Goal: Task Accomplishment & Management: Use online tool/utility

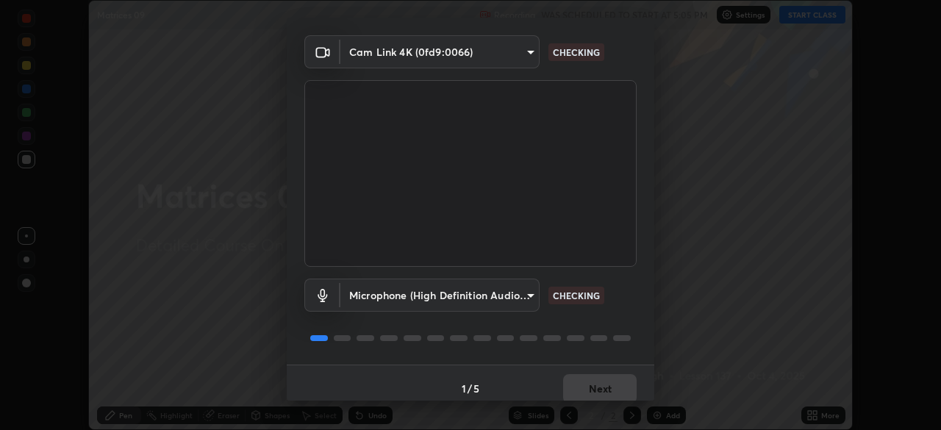
scroll to position [52, 0]
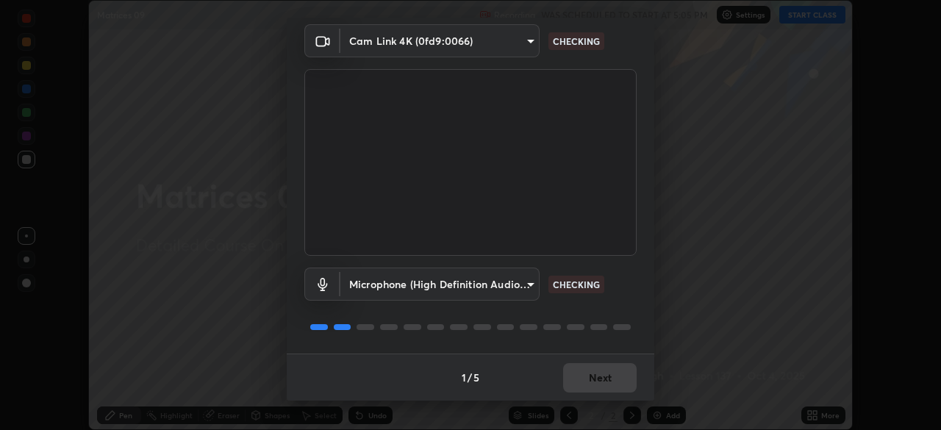
click at [589, 371] on div "1 / 5 Next" at bounding box center [470, 376] width 367 height 47
click at [598, 370] on div "1 / 5 Next" at bounding box center [470, 376] width 367 height 47
click at [602, 370] on div "1 / 5 Next" at bounding box center [470, 376] width 367 height 47
click at [604, 372] on div "1 / 5 Next" at bounding box center [470, 376] width 367 height 47
click at [603, 373] on div "1 / 5 Next" at bounding box center [470, 376] width 367 height 47
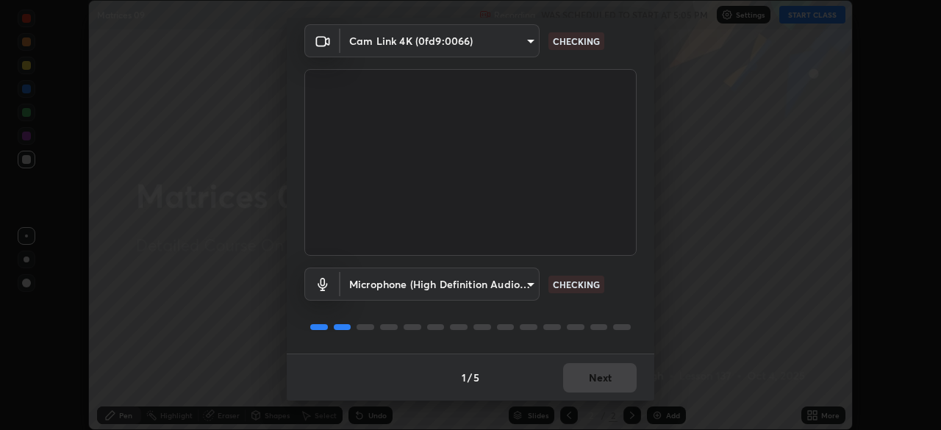
click at [603, 374] on div "1 / 5 Next" at bounding box center [470, 376] width 367 height 47
click at [603, 375] on div "1 / 5 Next" at bounding box center [470, 376] width 367 height 47
click at [604, 374] on div "1 / 5 Next" at bounding box center [470, 376] width 367 height 47
click at [604, 375] on div "1 / 5 Next" at bounding box center [470, 376] width 367 height 47
click at [605, 373] on div "1 / 5 Next" at bounding box center [470, 376] width 367 height 47
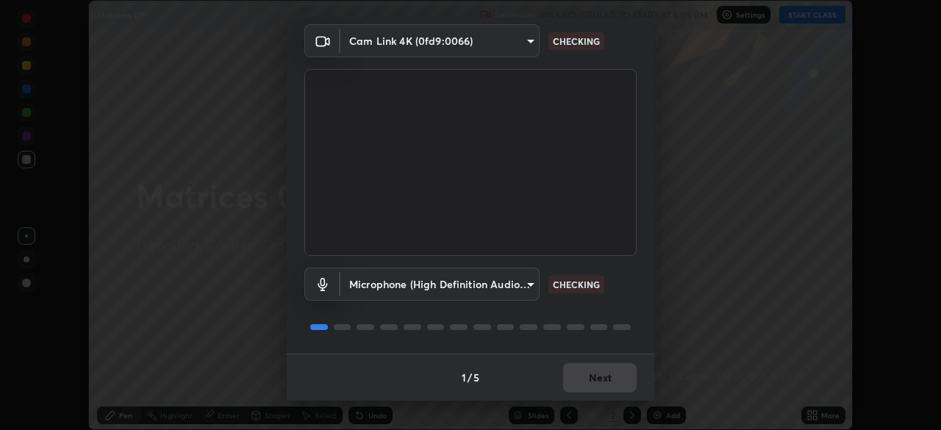
click at [606, 375] on div "1 / 5 Next" at bounding box center [470, 376] width 367 height 47
click at [608, 379] on div "1 / 5 Next" at bounding box center [470, 376] width 367 height 47
click at [613, 384] on div "1 / 5 Next" at bounding box center [470, 376] width 367 height 47
click at [613, 385] on div "1 / 5 Next" at bounding box center [470, 376] width 367 height 47
click at [610, 387] on button "Next" at bounding box center [599, 377] width 73 height 29
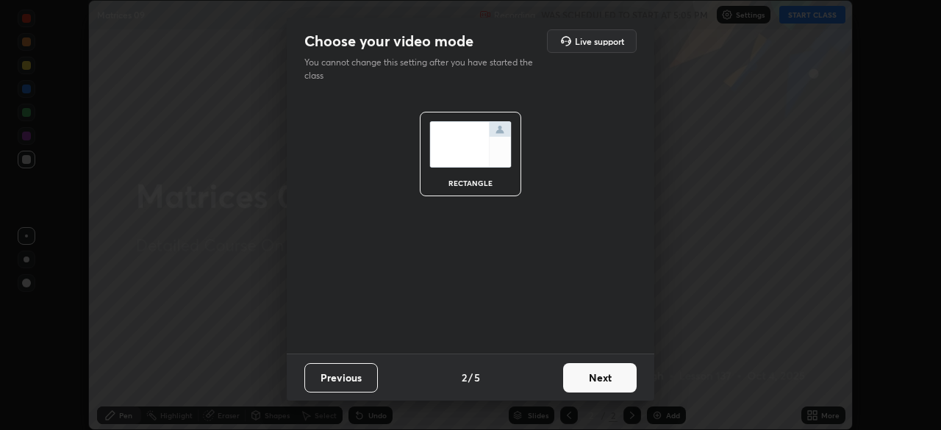
scroll to position [0, 0]
click at [608, 385] on button "Next" at bounding box center [599, 377] width 73 height 29
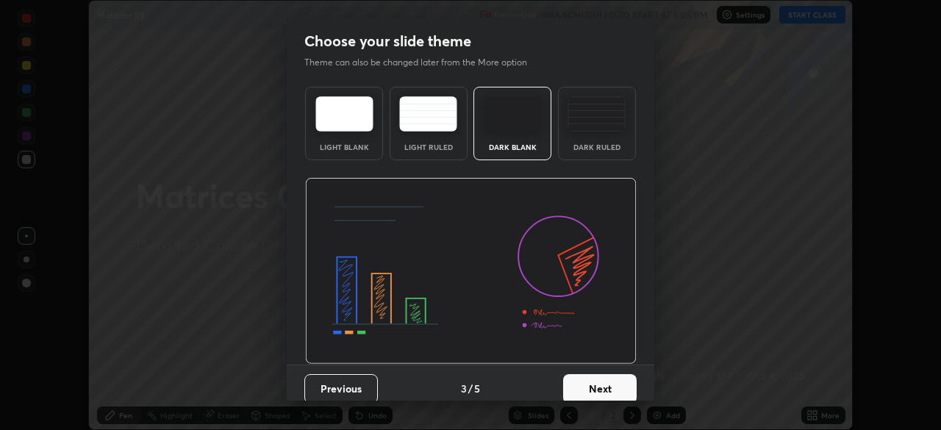
click at [607, 388] on button "Next" at bounding box center [599, 388] width 73 height 29
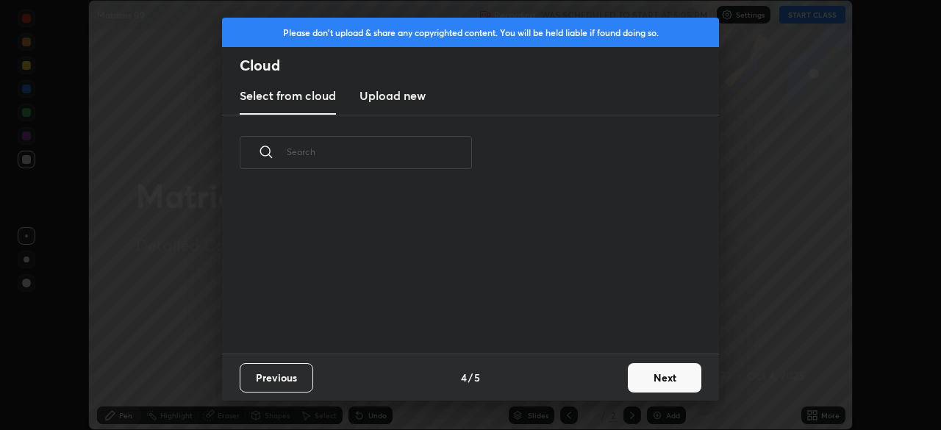
click at [615, 384] on div "Previous 4 / 5 Next" at bounding box center [470, 376] width 497 height 47
click at [629, 377] on button "Next" at bounding box center [664, 377] width 73 height 29
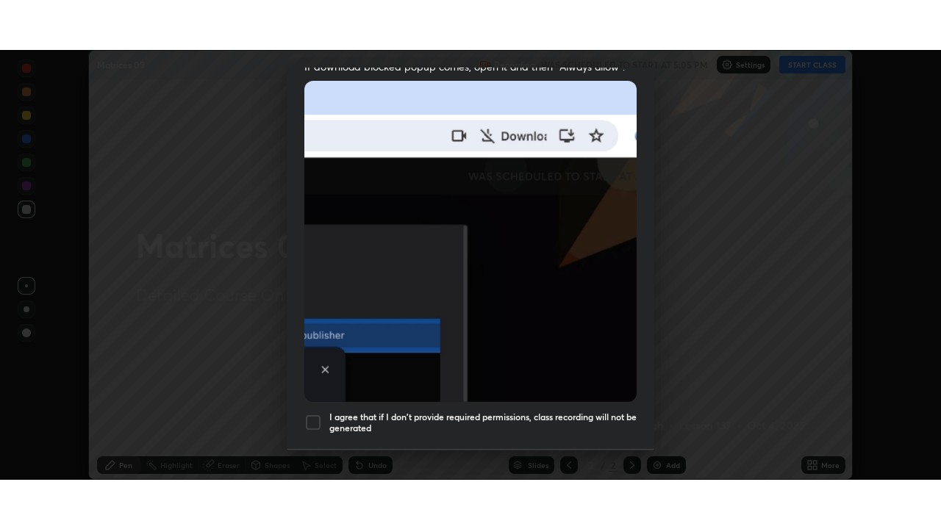
scroll to position [352, 0]
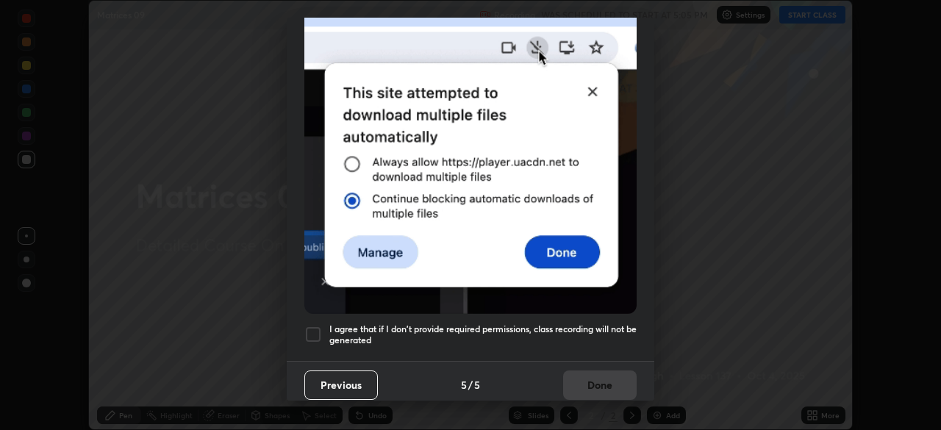
click at [592, 335] on h5 "I agree that if I don't provide required permissions, class recording will not …" at bounding box center [482, 334] width 307 height 23
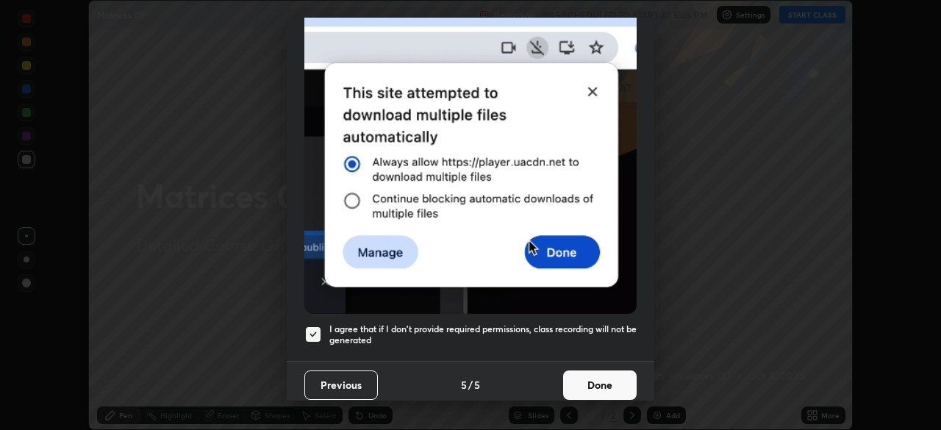
click at [592, 375] on button "Done" at bounding box center [599, 384] width 73 height 29
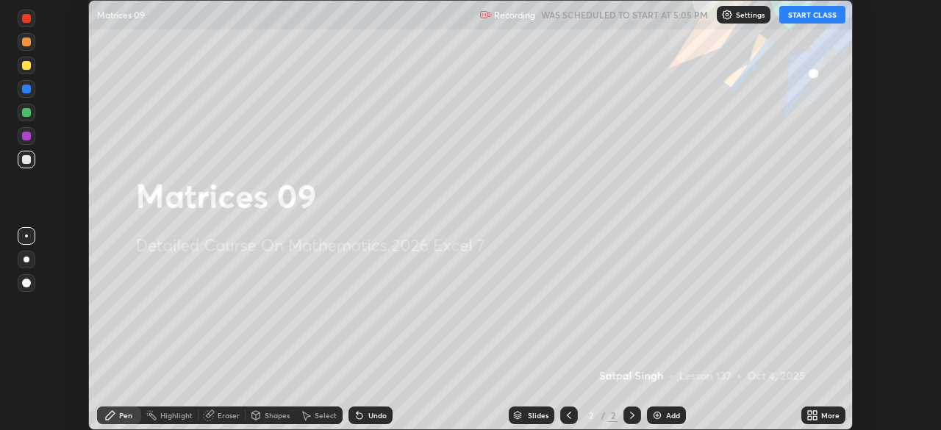
click at [799, 21] on button "START CLASS" at bounding box center [812, 15] width 66 height 18
click at [808, 417] on icon at bounding box center [810, 418] width 4 height 4
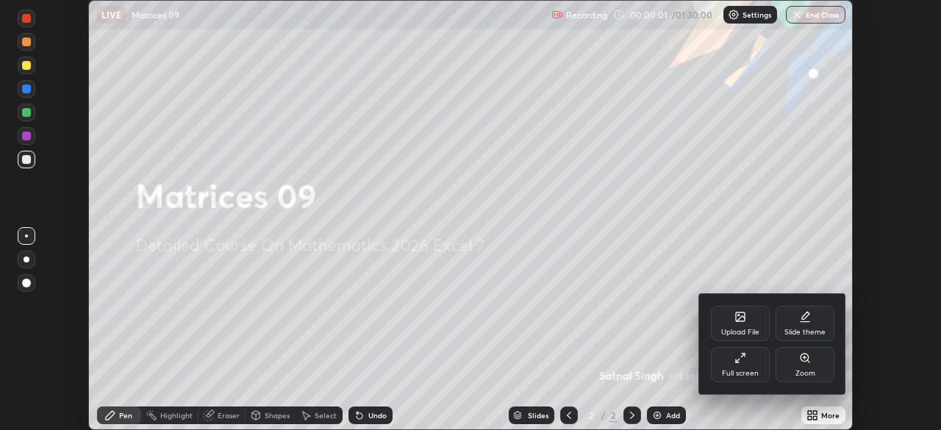
click at [758, 370] on div "Full screen" at bounding box center [740, 373] width 37 height 7
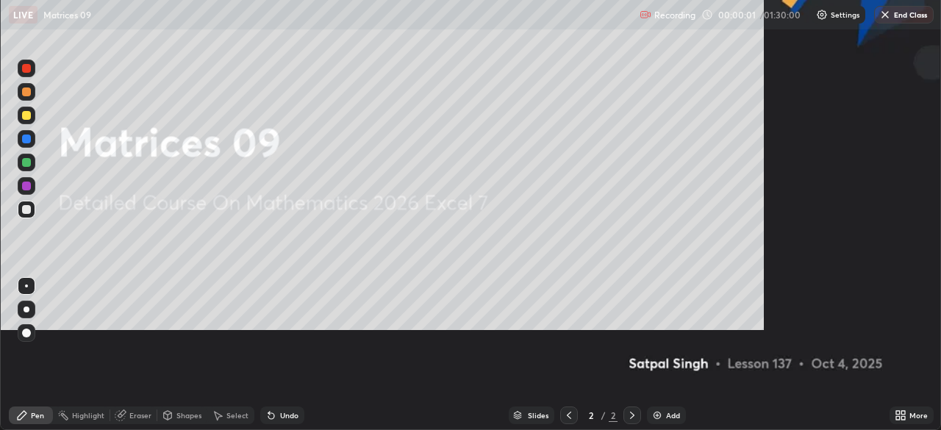
scroll to position [529, 941]
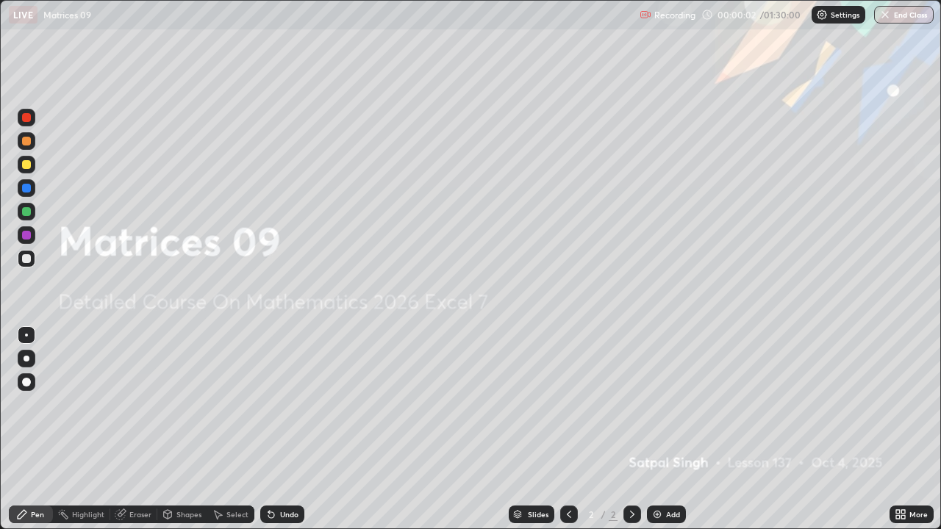
click at [680, 429] on div "Add" at bounding box center [666, 515] width 39 height 18
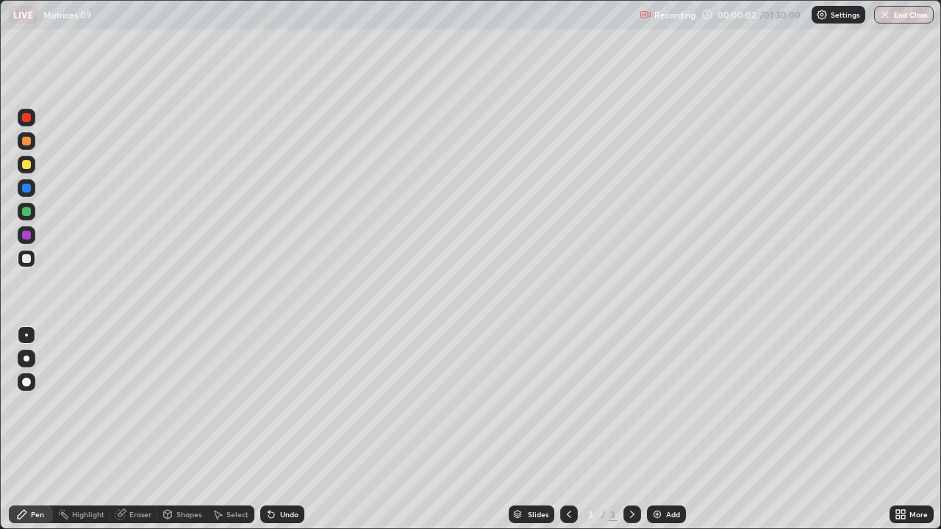
click at [672, 429] on div "Add" at bounding box center [673, 514] width 14 height 7
click at [567, 429] on icon at bounding box center [569, 515] width 12 height 12
click at [655, 429] on img at bounding box center [657, 515] width 12 height 12
click at [273, 429] on icon at bounding box center [271, 515] width 12 height 12
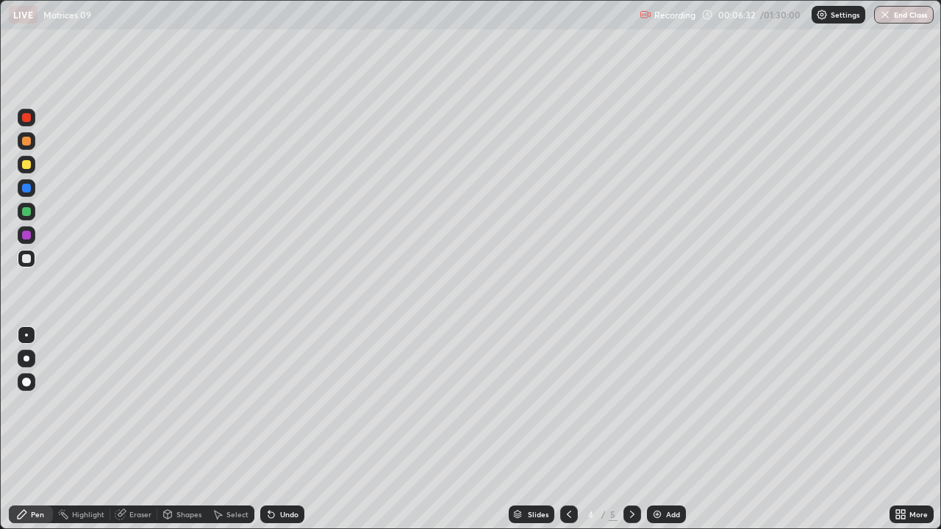
click at [244, 429] on div "Select" at bounding box center [237, 514] width 22 height 7
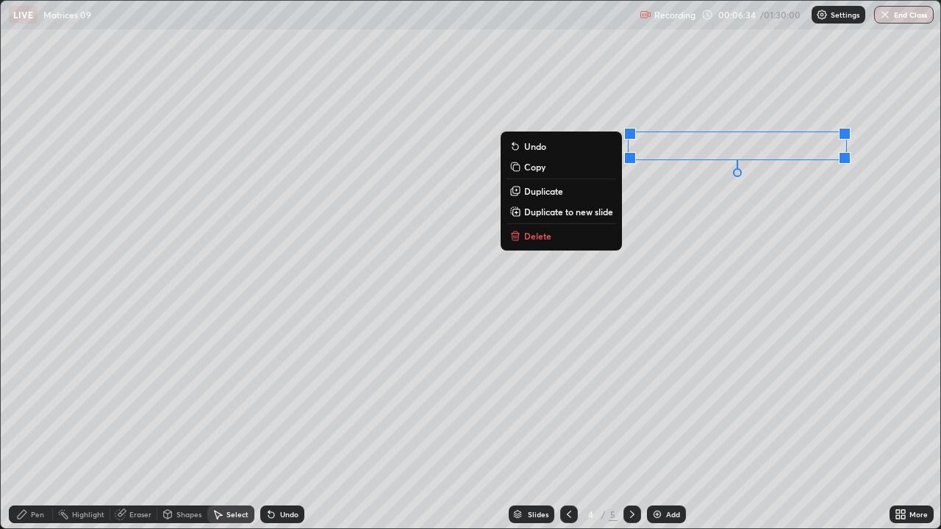
click at [553, 195] on p "Duplicate" at bounding box center [543, 191] width 39 height 12
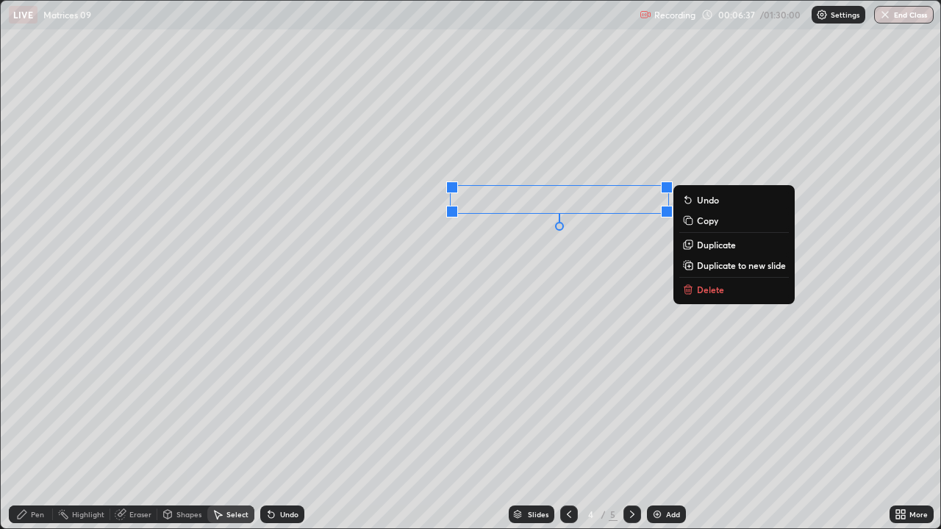
click at [40, 429] on div "Pen" at bounding box center [37, 514] width 13 height 7
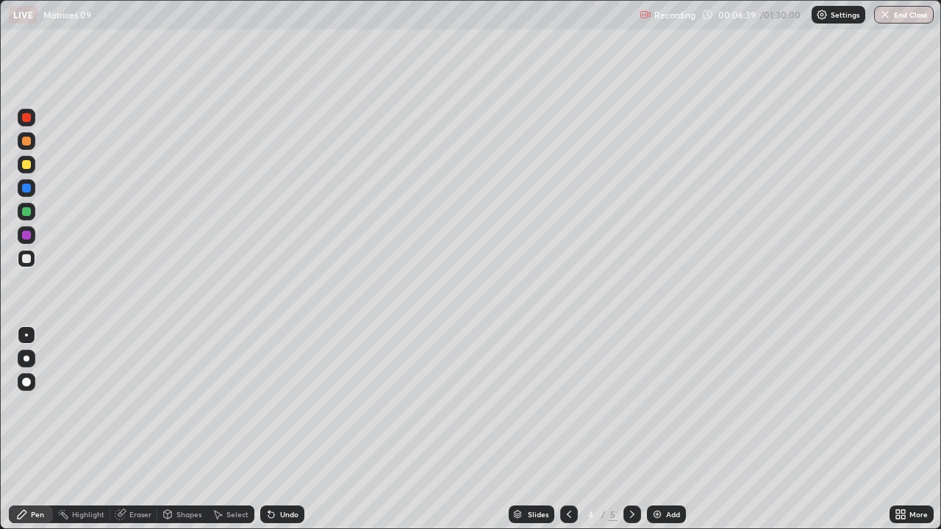
click at [897, 429] on icon at bounding box center [898, 512] width 4 height 4
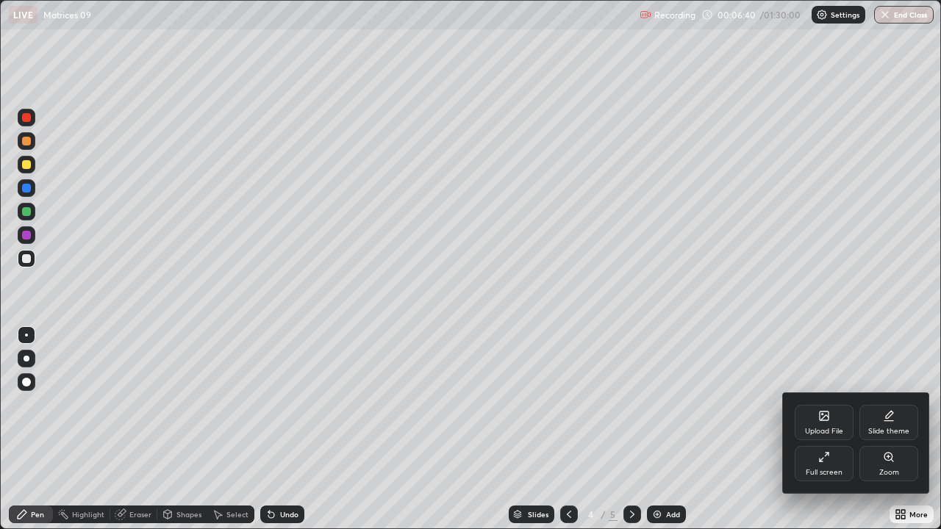
click at [831, 429] on div "Full screen" at bounding box center [823, 463] width 59 height 35
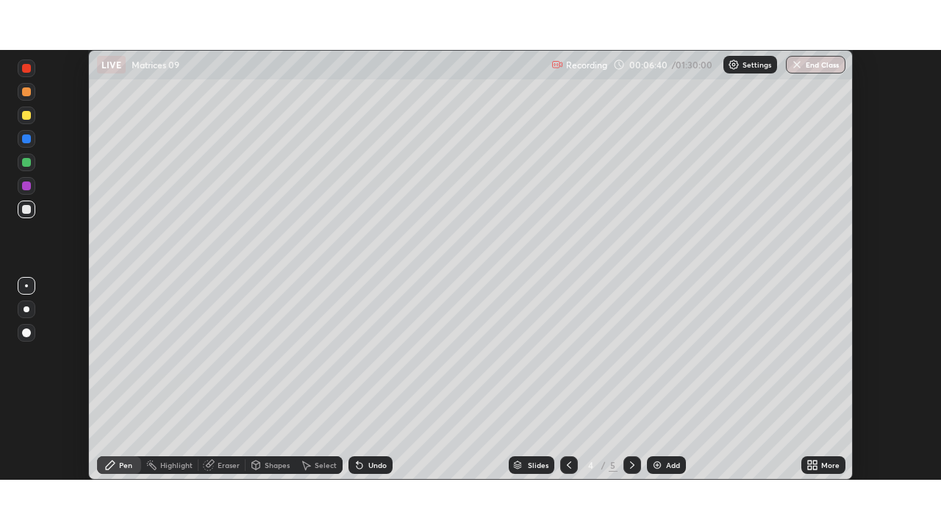
scroll to position [73053, 72542]
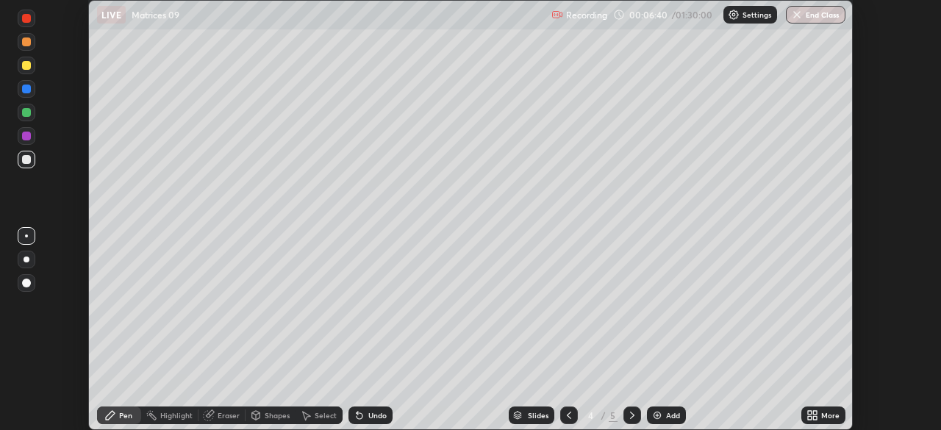
click at [814, 412] on icon at bounding box center [815, 413] width 4 height 4
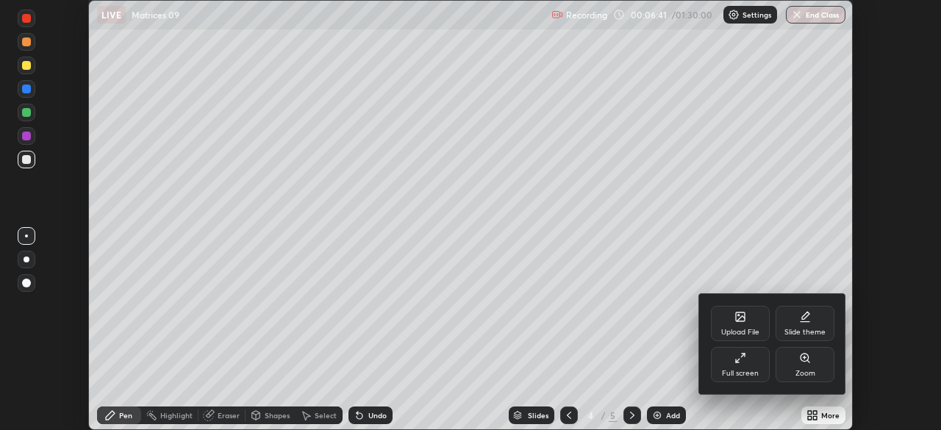
click at [724, 353] on div "Full screen" at bounding box center [740, 364] width 59 height 35
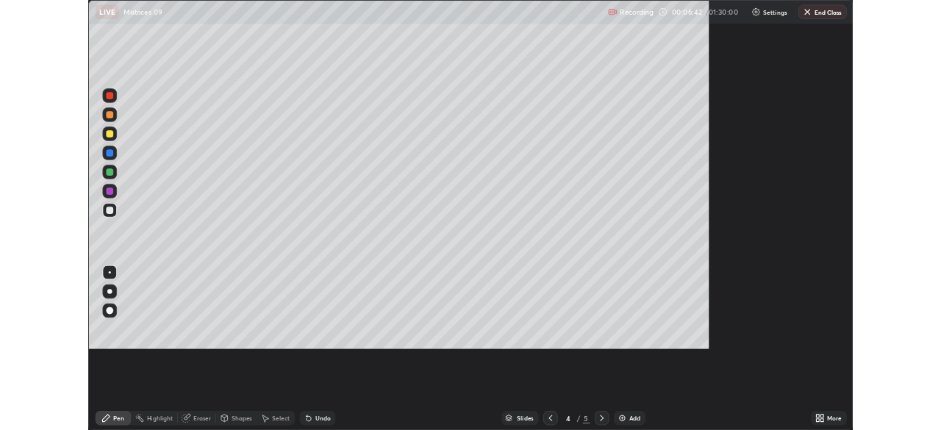
scroll to position [529, 941]
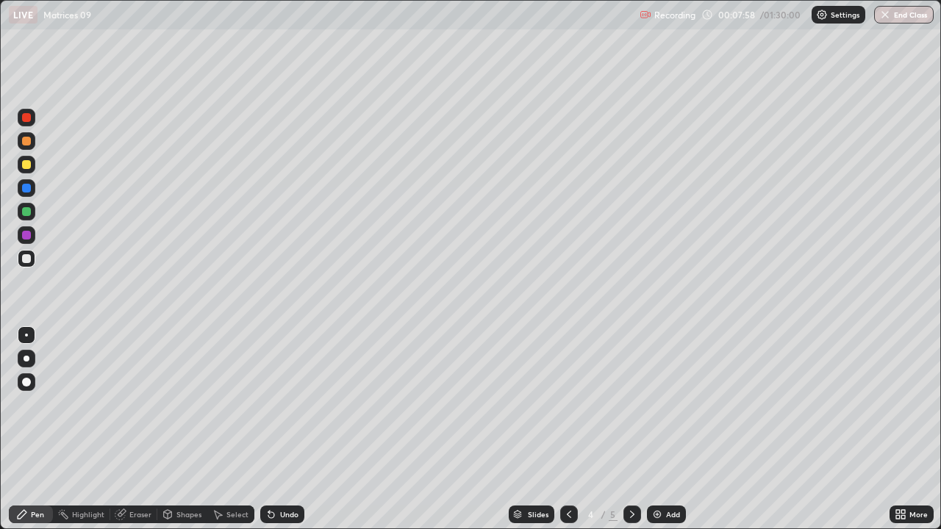
click at [293, 429] on div "Undo" at bounding box center [282, 515] width 44 height 18
click at [292, 429] on div "Undo" at bounding box center [289, 514] width 18 height 7
click at [137, 429] on div "Eraser" at bounding box center [140, 514] width 22 height 7
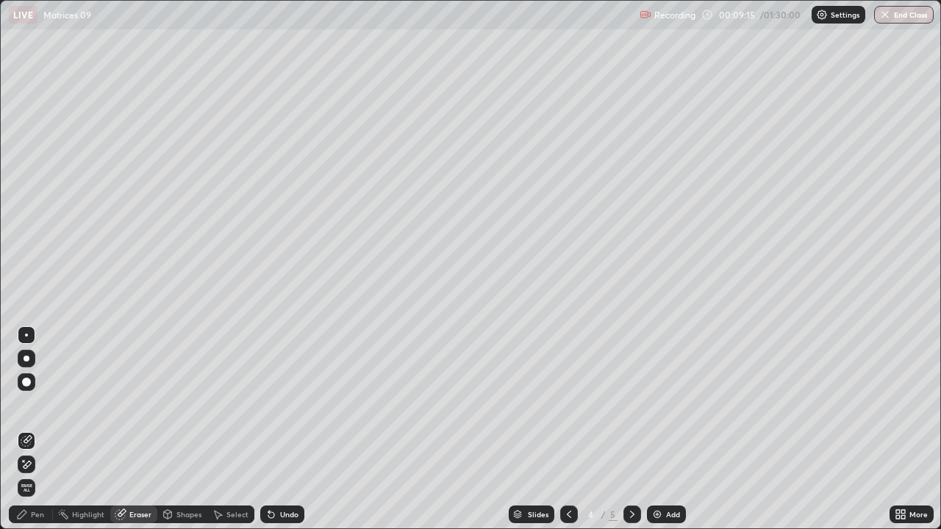
click at [29, 429] on icon at bounding box center [27, 465] width 12 height 12
click at [46, 429] on div "Pen" at bounding box center [31, 515] width 44 height 18
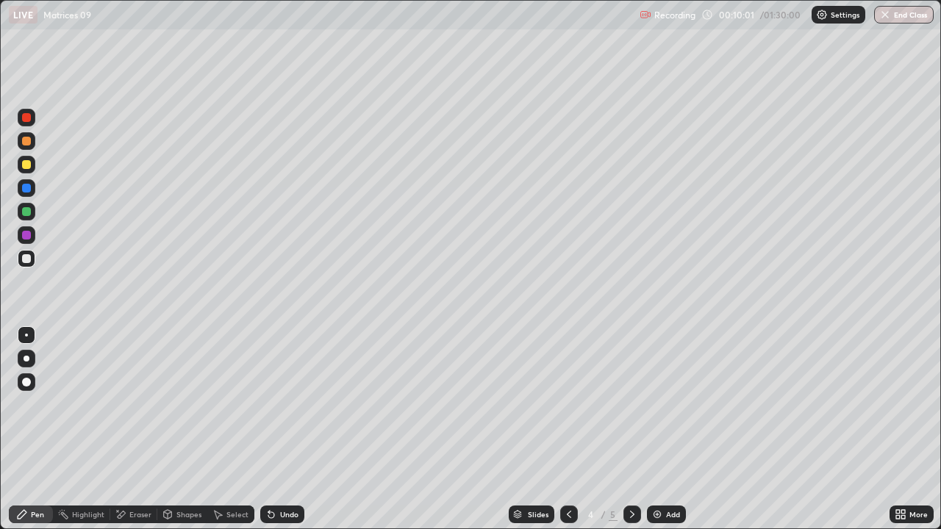
click at [245, 429] on div "Select" at bounding box center [230, 515] width 47 height 18
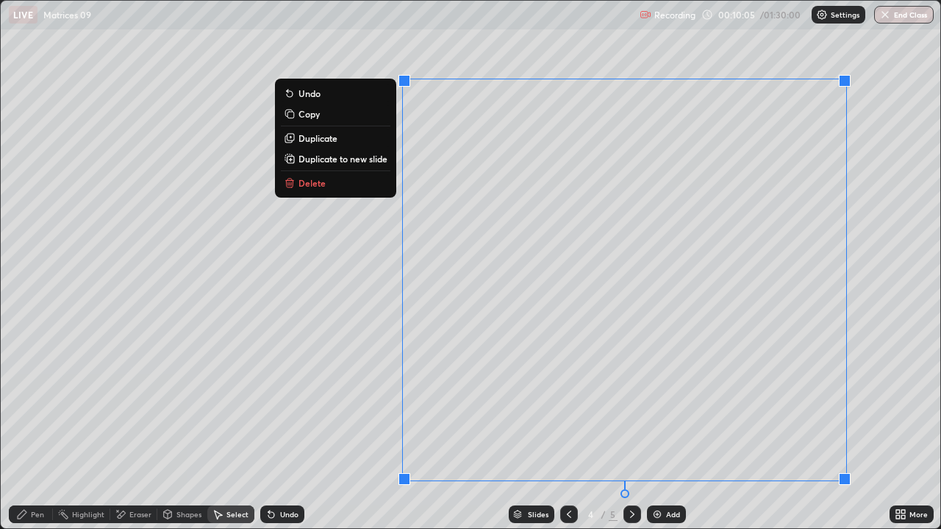
click at [362, 163] on p "Duplicate to new slide" at bounding box center [342, 159] width 89 height 12
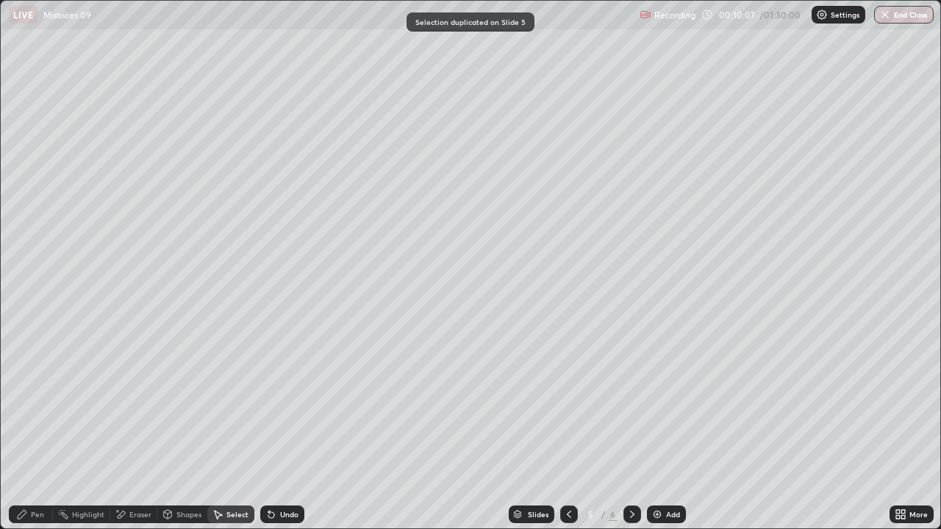
click at [41, 429] on div "Pen" at bounding box center [37, 514] width 13 height 7
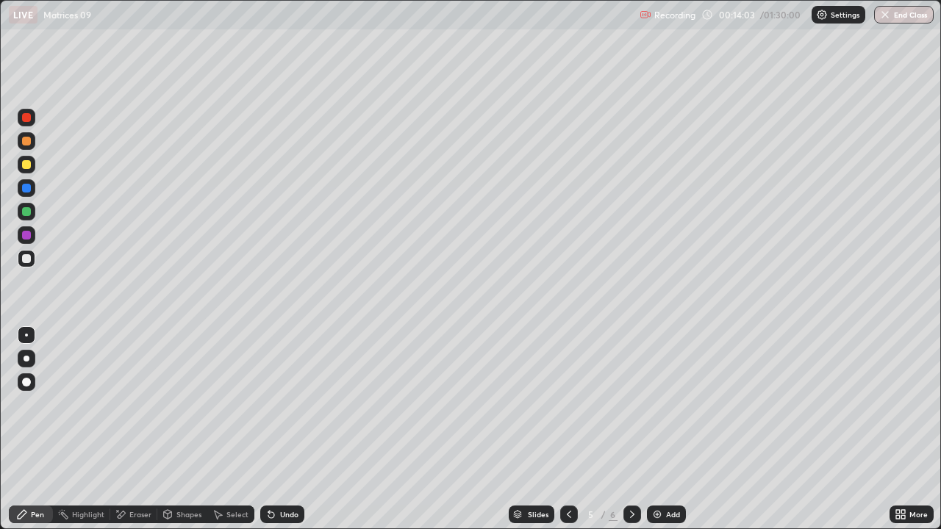
click at [179, 429] on div "Shapes" at bounding box center [188, 514] width 25 height 7
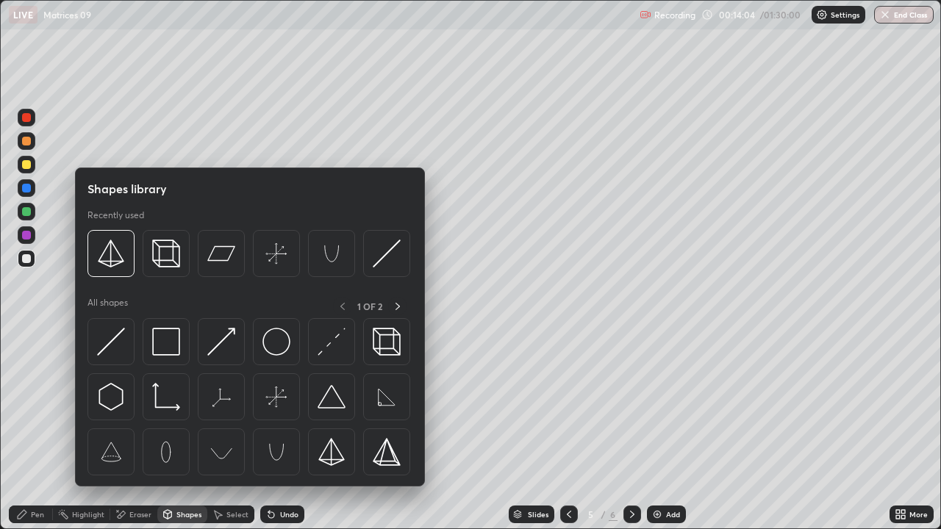
click at [221, 429] on icon at bounding box center [218, 515] width 12 height 12
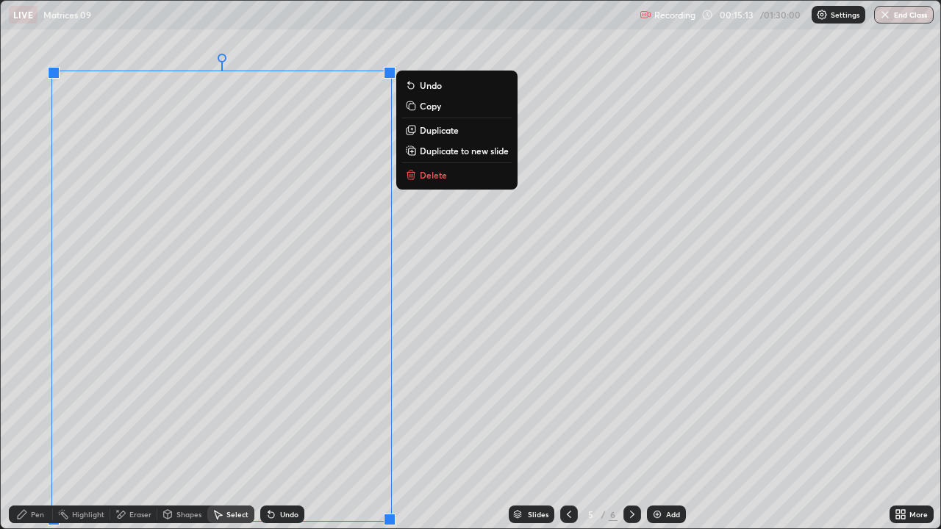
click at [407, 145] on icon at bounding box center [411, 151] width 12 height 12
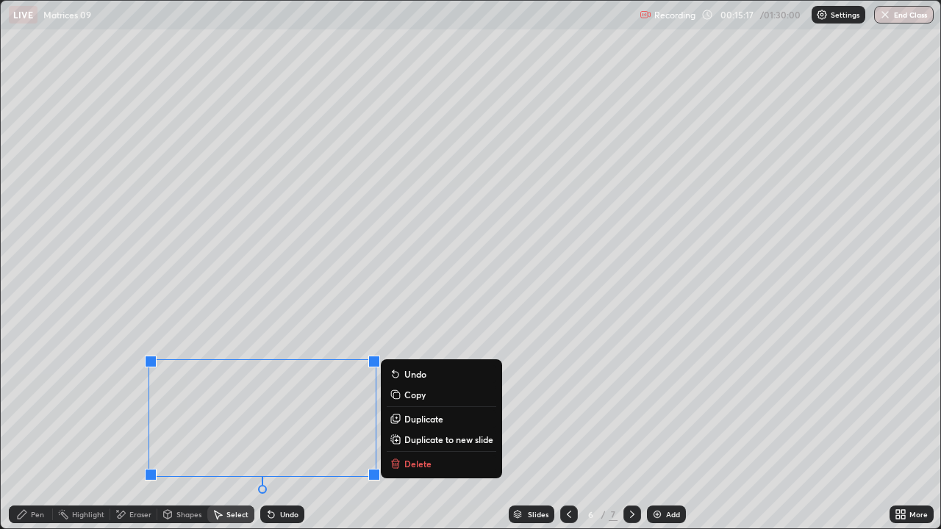
click at [409, 320] on div "0 ° Undo Copy Duplicate Duplicate to new slide Delete" at bounding box center [470, 265] width 939 height 528
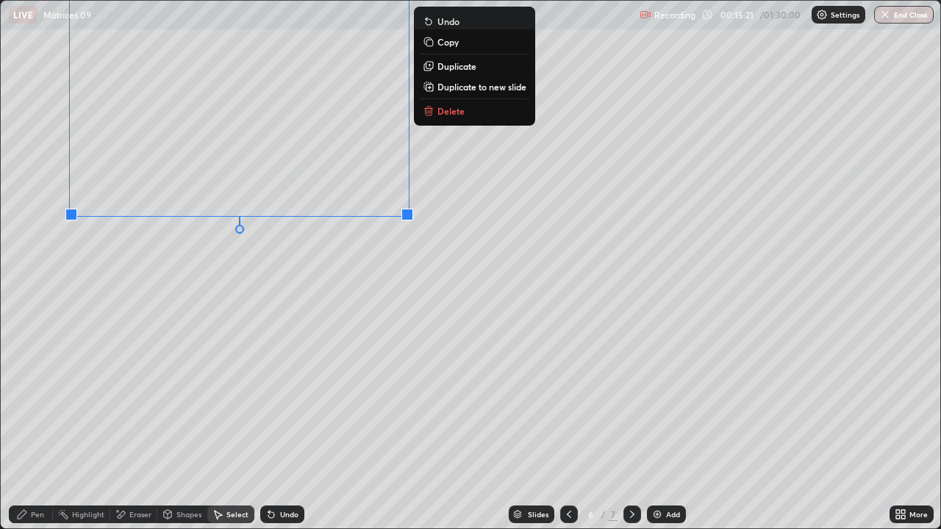
click at [138, 429] on div "Eraser" at bounding box center [140, 514] width 22 height 7
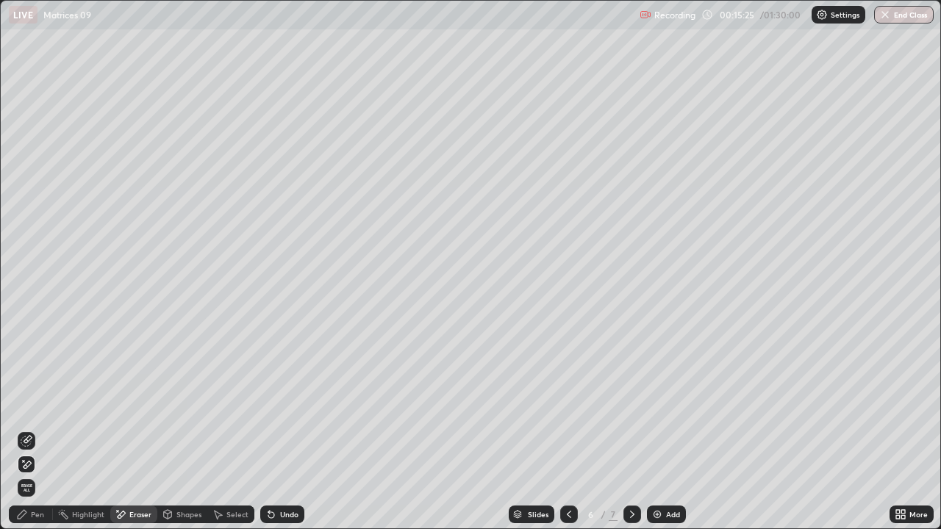
click at [29, 429] on div "Pen" at bounding box center [31, 515] width 44 height 18
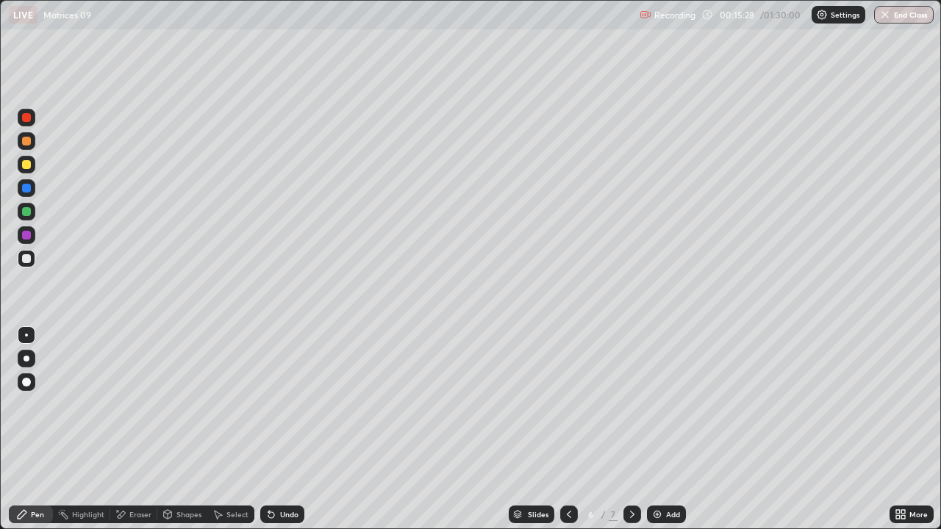
click at [902, 429] on icon at bounding box center [903, 517] width 4 height 4
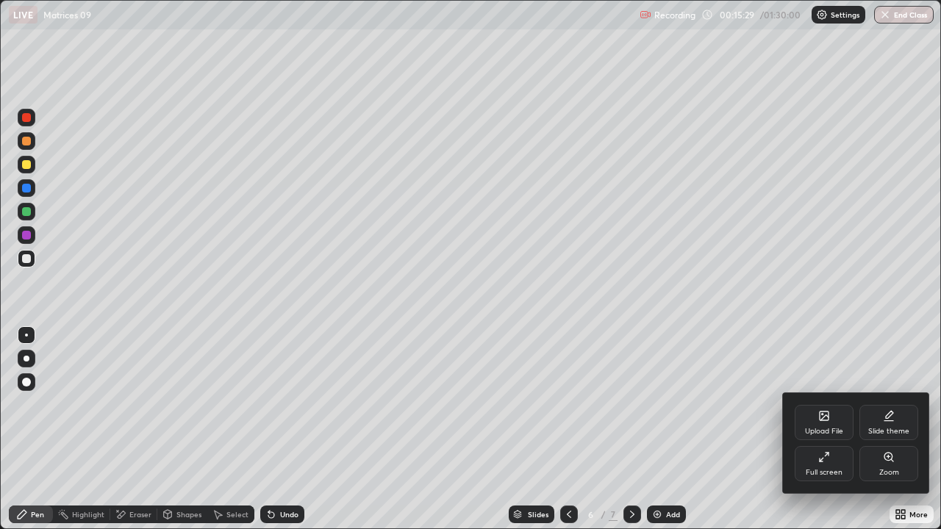
click at [822, 429] on div "Full screen" at bounding box center [823, 472] width 37 height 7
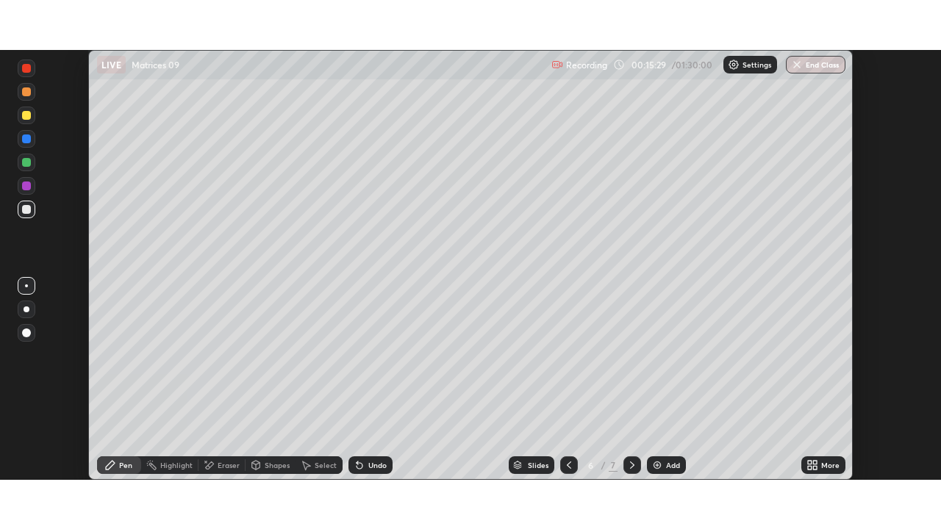
scroll to position [73053, 72542]
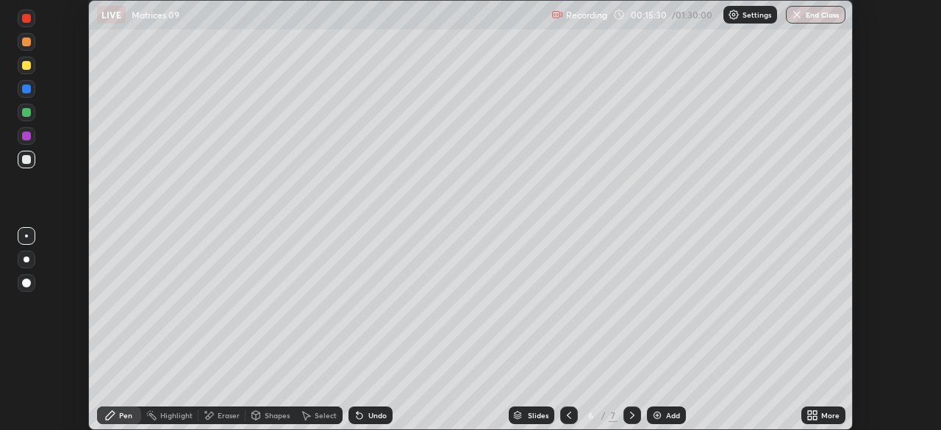
click at [808, 412] on icon at bounding box center [810, 413] width 4 height 4
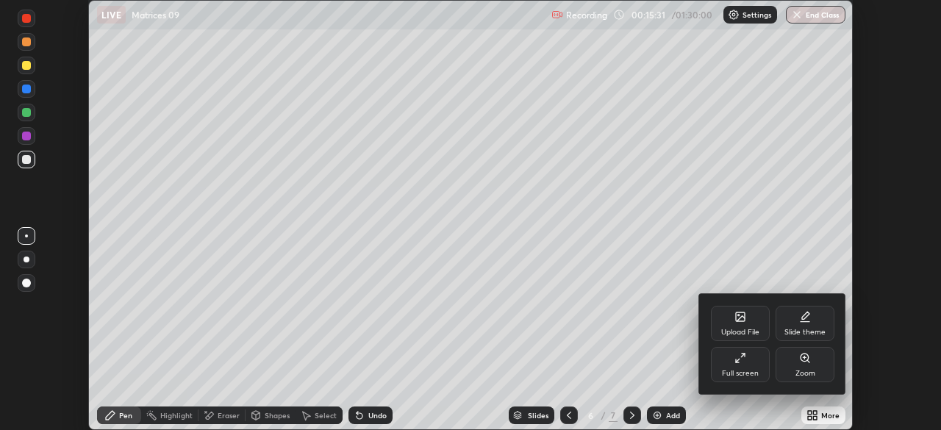
click at [721, 364] on div "Full screen" at bounding box center [740, 364] width 59 height 35
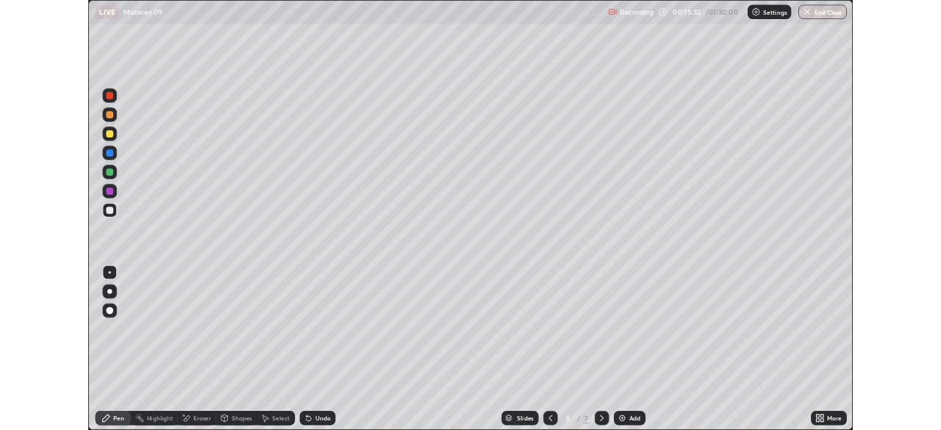
scroll to position [529, 941]
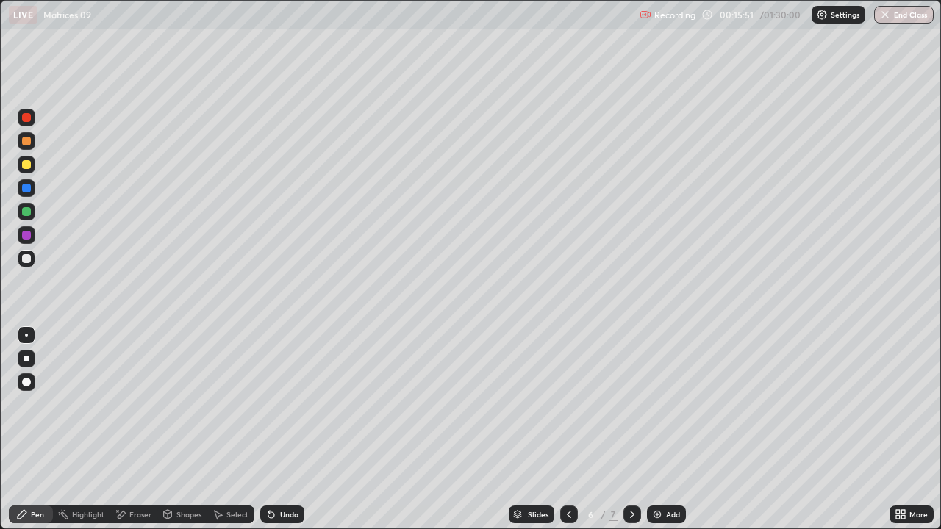
click at [567, 429] on icon at bounding box center [569, 515] width 12 height 12
click at [630, 429] on icon at bounding box center [632, 515] width 12 height 12
click at [298, 429] on div "Undo" at bounding box center [282, 515] width 44 height 18
click at [235, 429] on div "Select" at bounding box center [237, 514] width 22 height 7
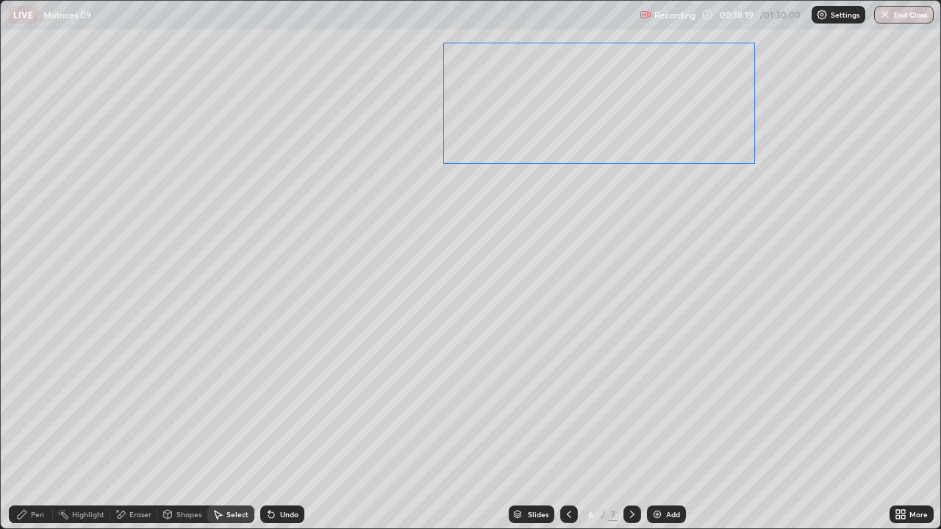
click at [601, 234] on div "0 ° Undo Copy Duplicate Duplicate to new slide Delete" at bounding box center [470, 265] width 939 height 528
click at [46, 429] on div "Pen" at bounding box center [31, 515] width 44 height 18
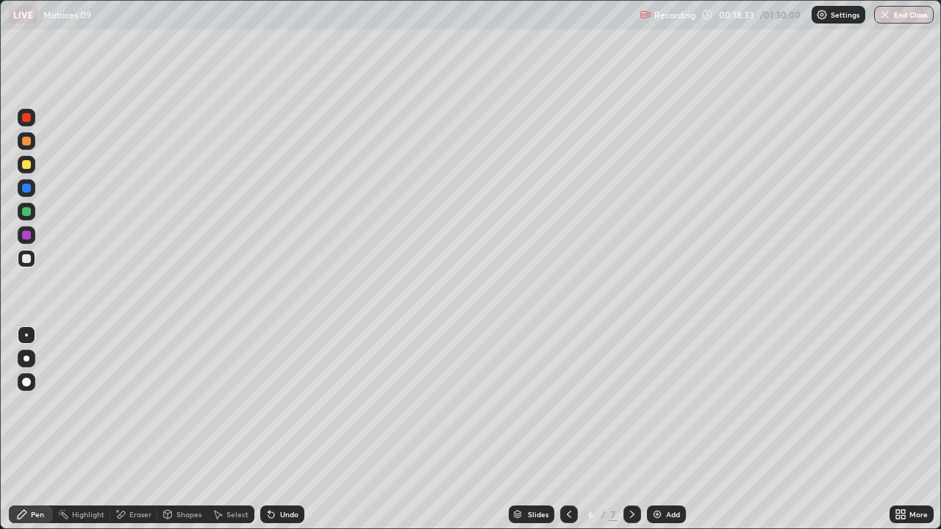
click at [891, 429] on div "More" at bounding box center [911, 515] width 44 height 18
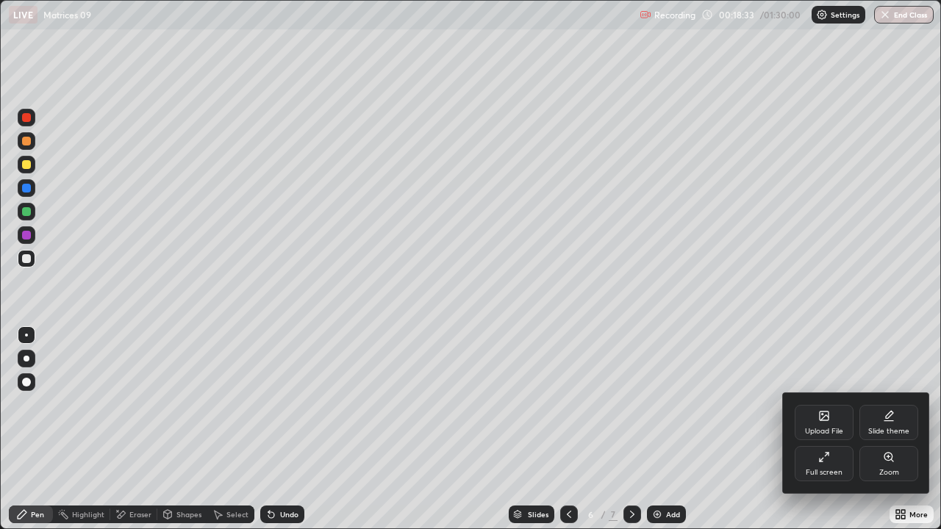
click at [827, 429] on div "Full screen" at bounding box center [823, 472] width 37 height 7
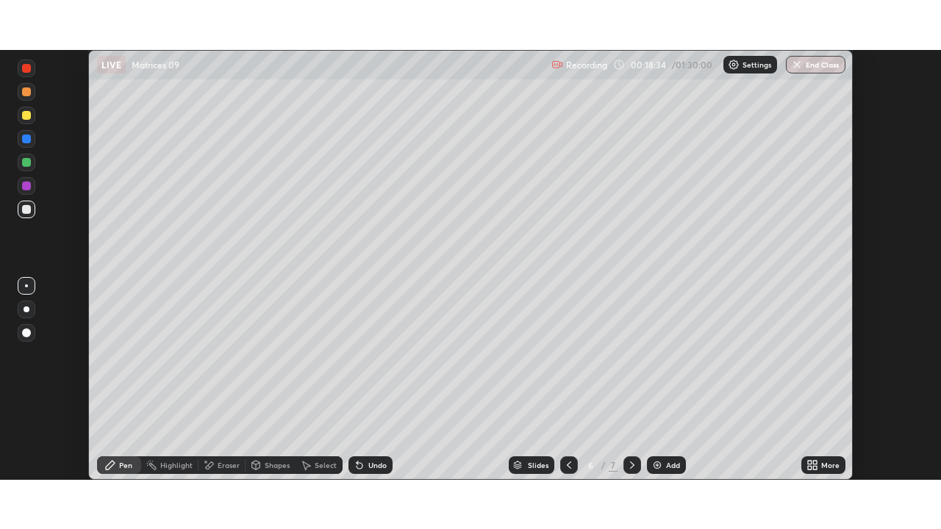
scroll to position [73053, 72542]
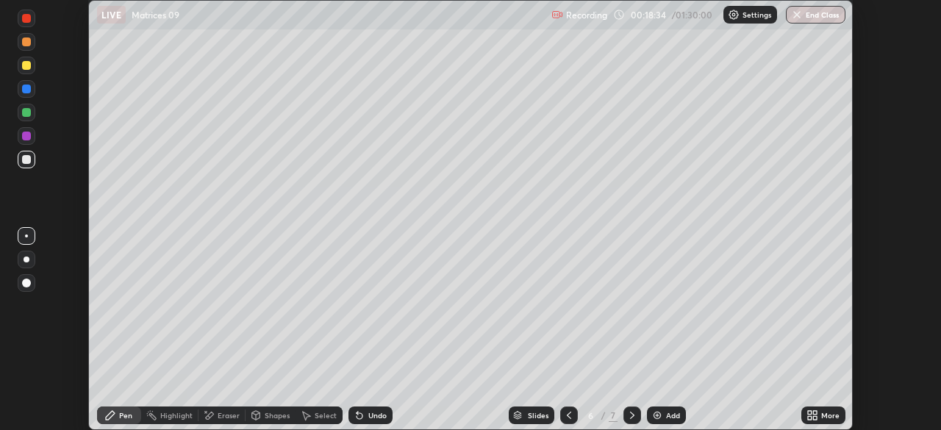
click at [827, 415] on div "More" at bounding box center [830, 415] width 18 height 7
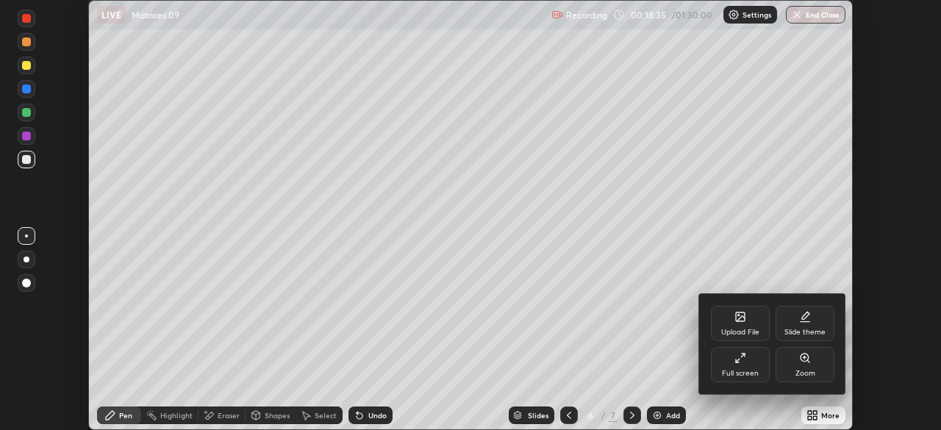
click at [764, 379] on div "Full screen" at bounding box center [740, 364] width 59 height 35
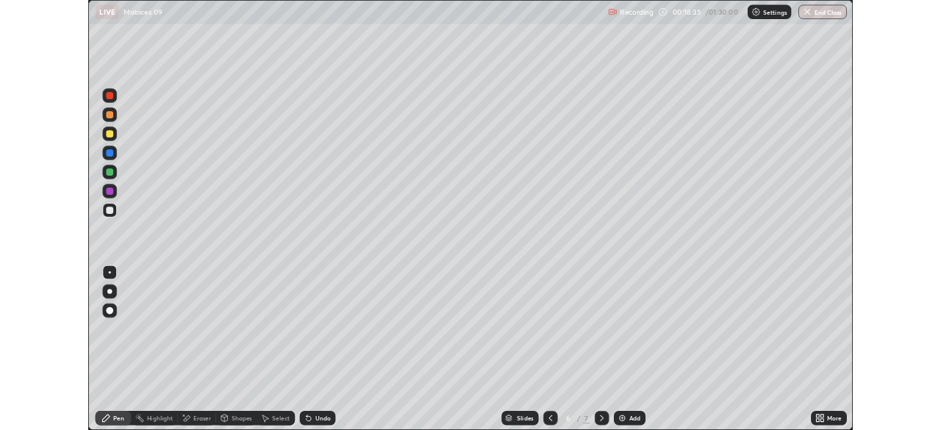
scroll to position [529, 941]
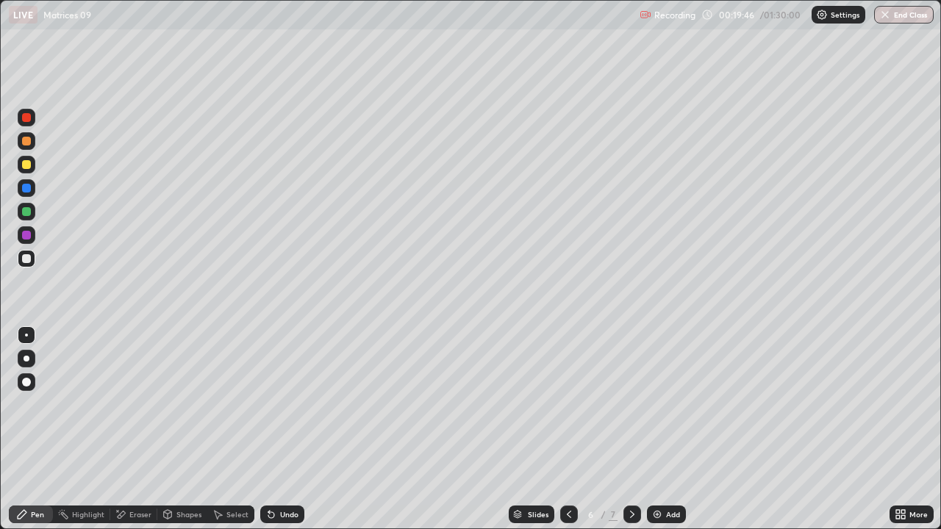
click at [244, 429] on div "Select" at bounding box center [237, 514] width 22 height 7
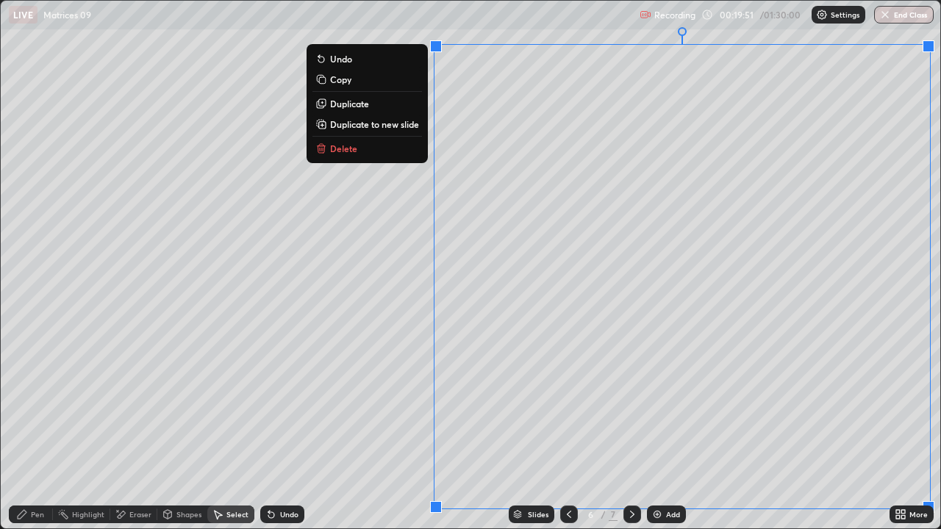
click at [406, 126] on p "Duplicate to new slide" at bounding box center [374, 124] width 89 height 12
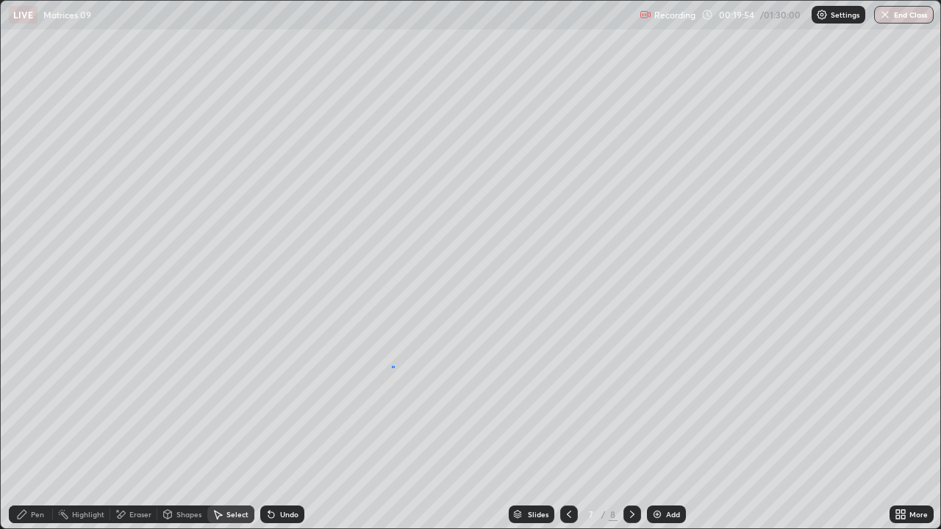
click at [395, 367] on div "0 ° Undo Copy Duplicate Duplicate to new slide Delete" at bounding box center [470, 265] width 939 height 528
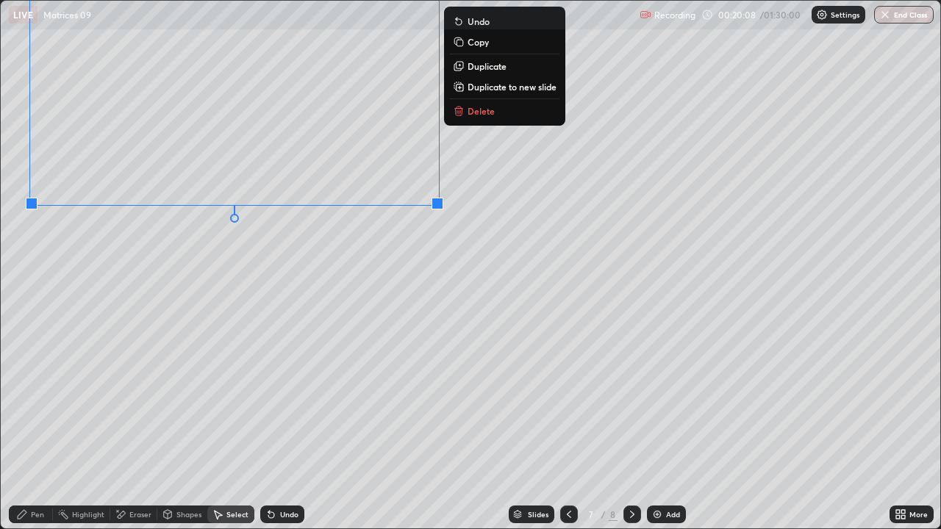
click at [345, 298] on div "0 ° Undo Copy Duplicate Duplicate to new slide Delete" at bounding box center [470, 265] width 939 height 528
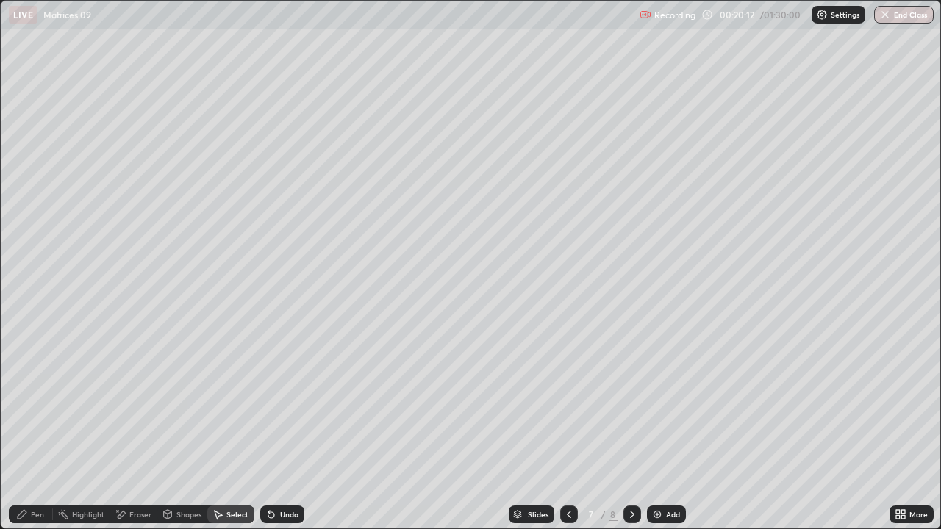
click at [37, 429] on div "Pen" at bounding box center [31, 515] width 44 height 18
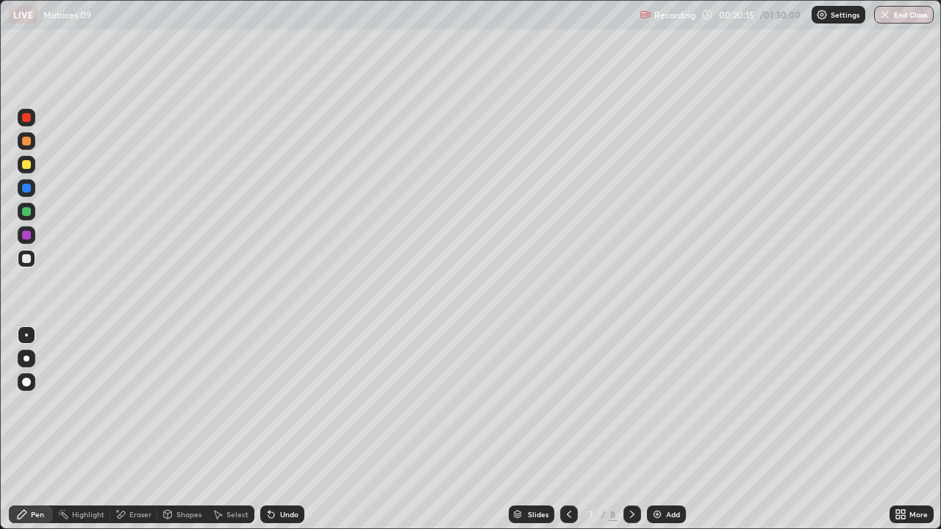
click at [137, 429] on div "Eraser" at bounding box center [140, 514] width 22 height 7
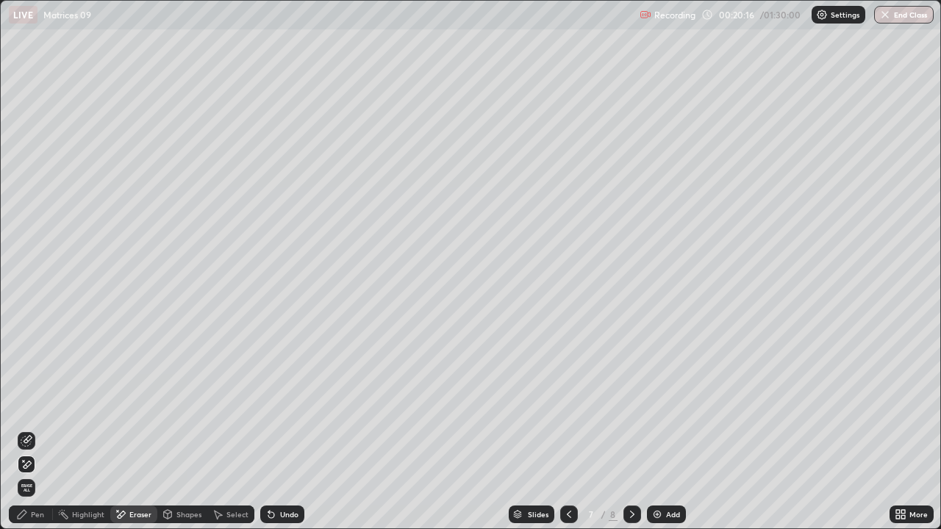
click at [48, 429] on div "Pen" at bounding box center [31, 515] width 44 height 18
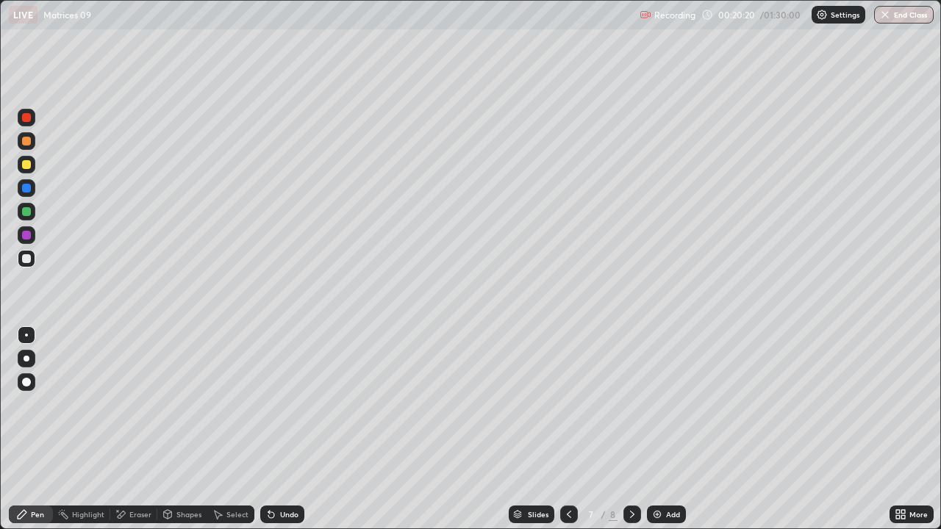
click at [897, 429] on icon at bounding box center [898, 517] width 4 height 4
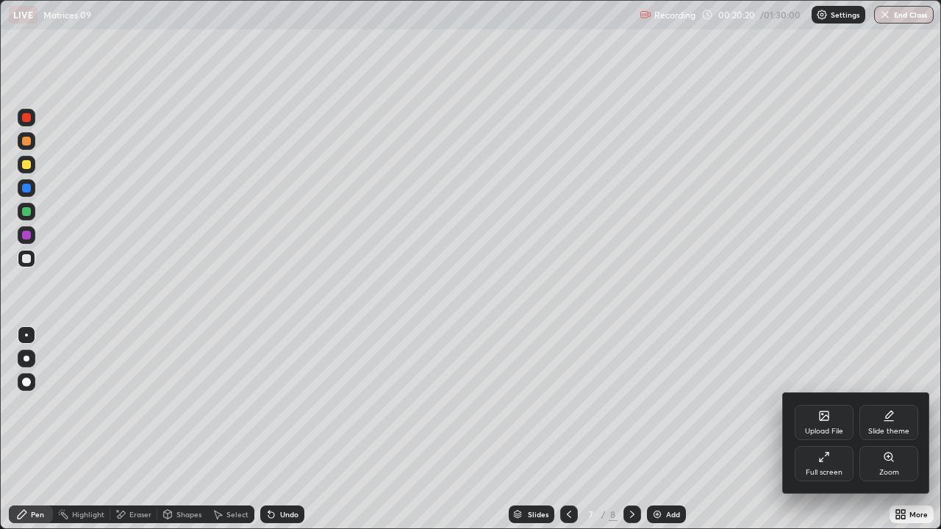
click at [812, 429] on div "Full screen" at bounding box center [823, 472] width 37 height 7
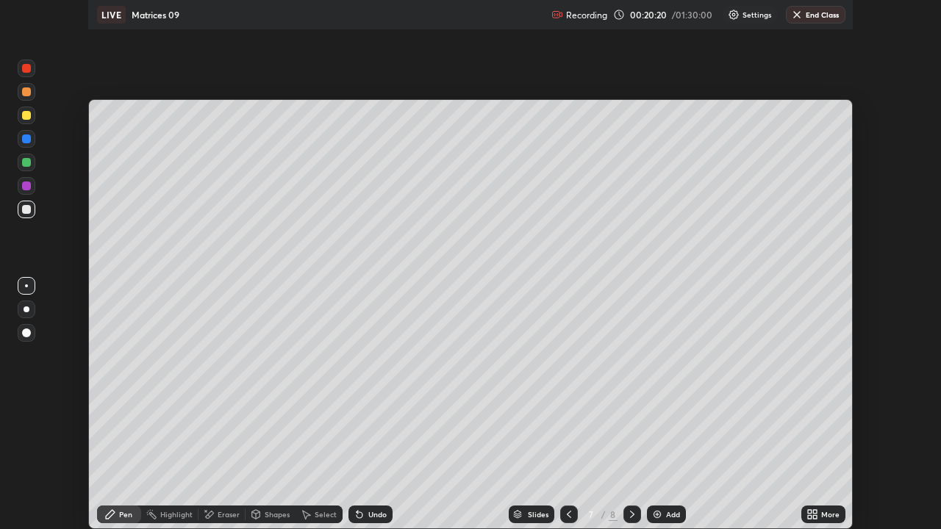
scroll to position [73053, 72542]
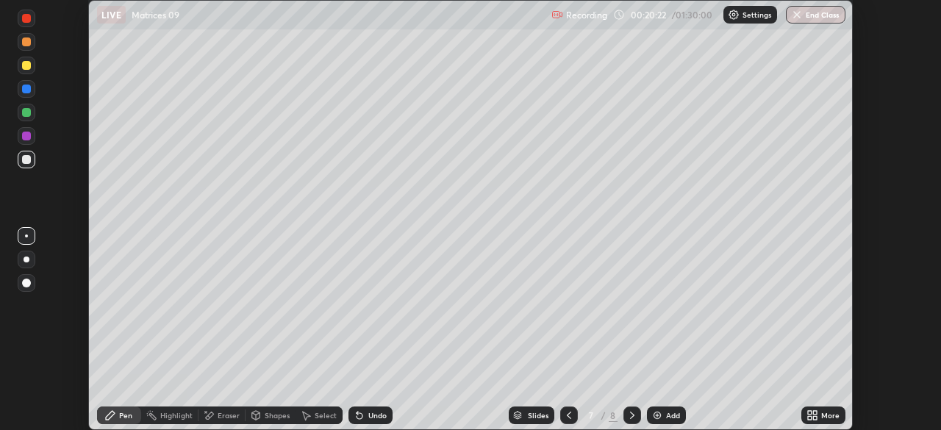
click at [813, 415] on icon at bounding box center [812, 415] width 12 height 12
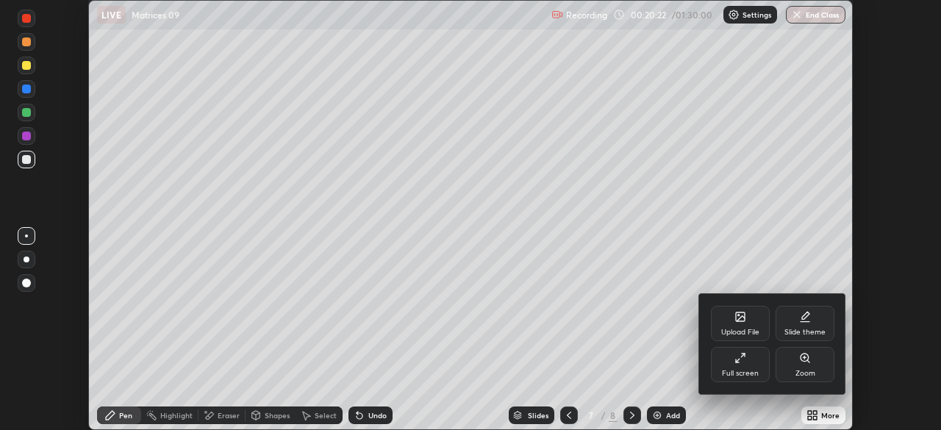
click at [746, 367] on div "Full screen" at bounding box center [740, 364] width 59 height 35
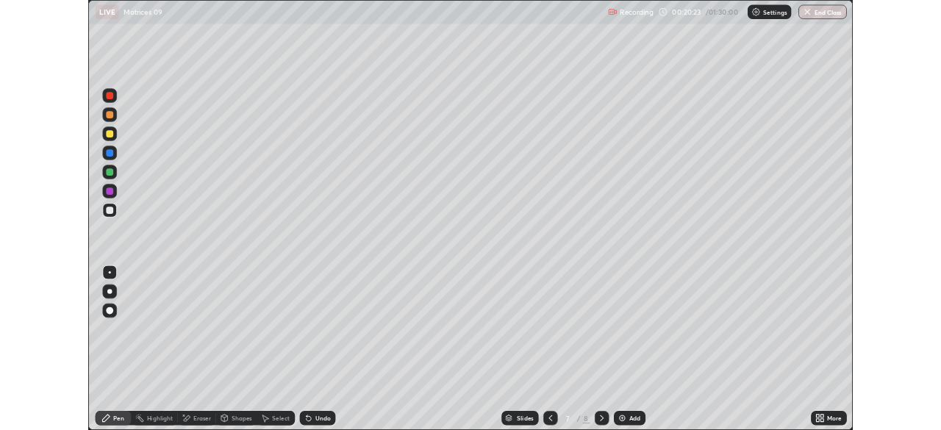
scroll to position [529, 941]
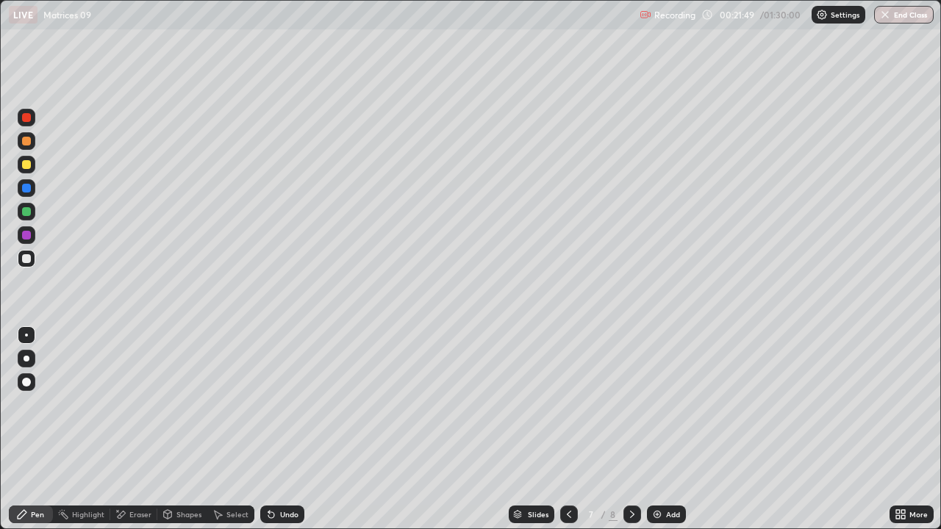
click at [246, 429] on div "Select" at bounding box center [237, 514] width 22 height 7
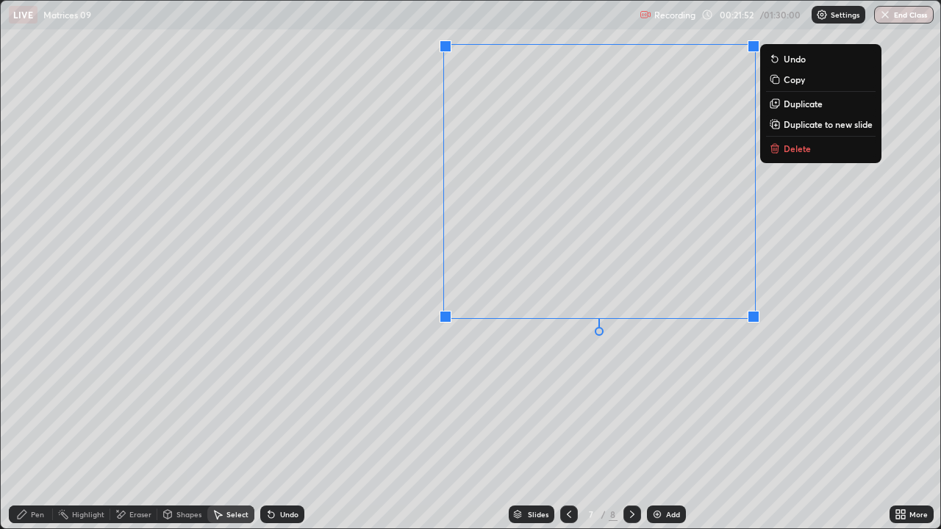
click at [790, 148] on p "Delete" at bounding box center [796, 149] width 27 height 12
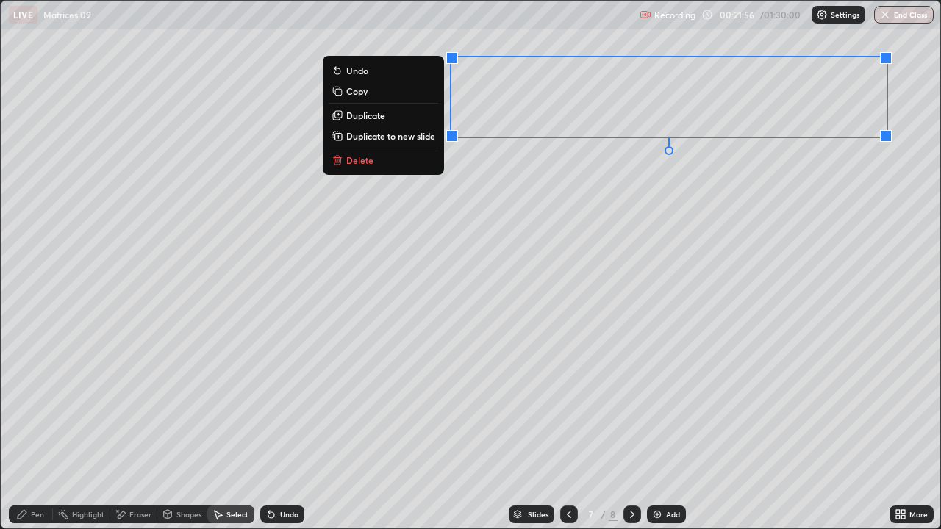
click at [603, 259] on div "0 ° Undo Copy Duplicate Duplicate to new slide Delete" at bounding box center [470, 265] width 939 height 528
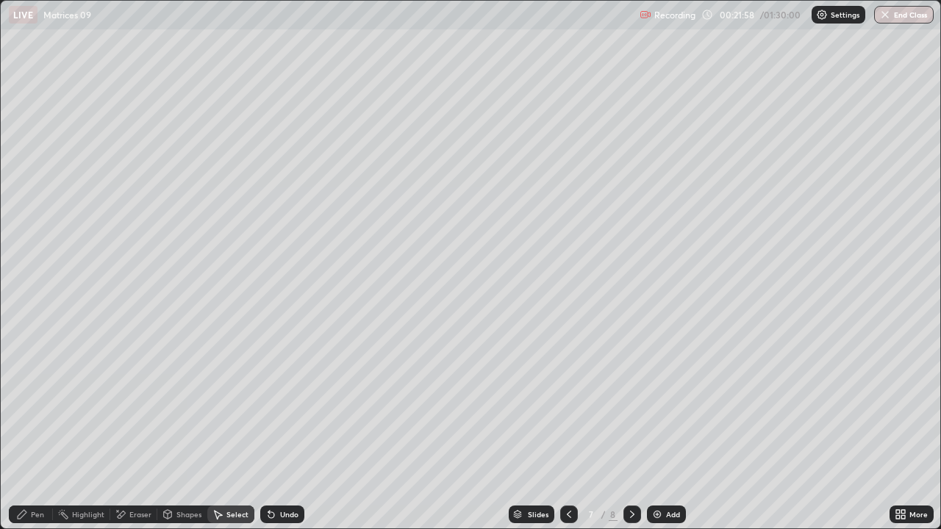
click at [43, 429] on div "Pen" at bounding box center [37, 514] width 13 height 7
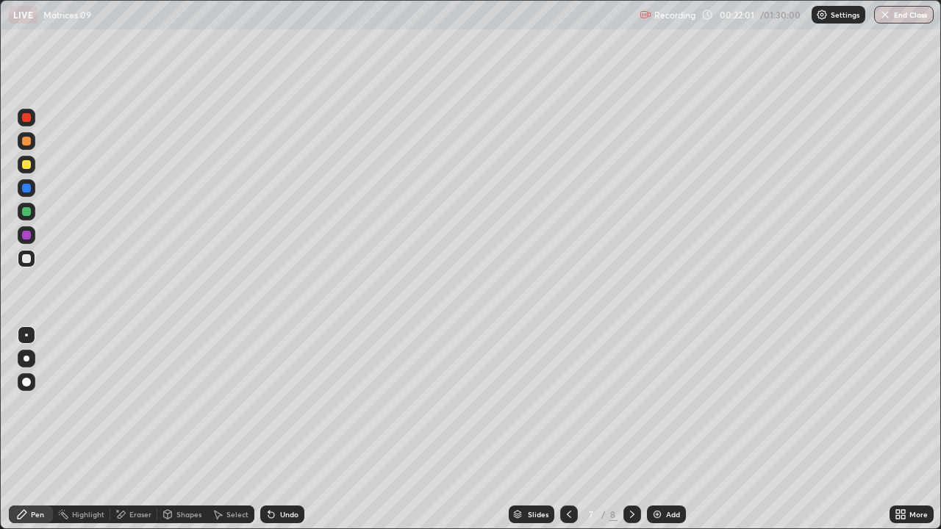
click at [898, 429] on icon at bounding box center [898, 517] width 4 height 4
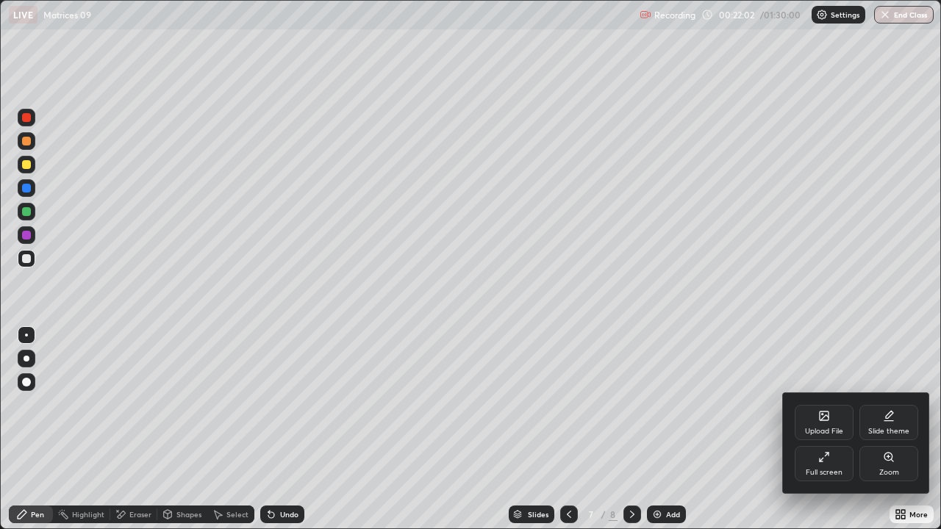
click at [827, 429] on div "Full screen" at bounding box center [823, 463] width 59 height 35
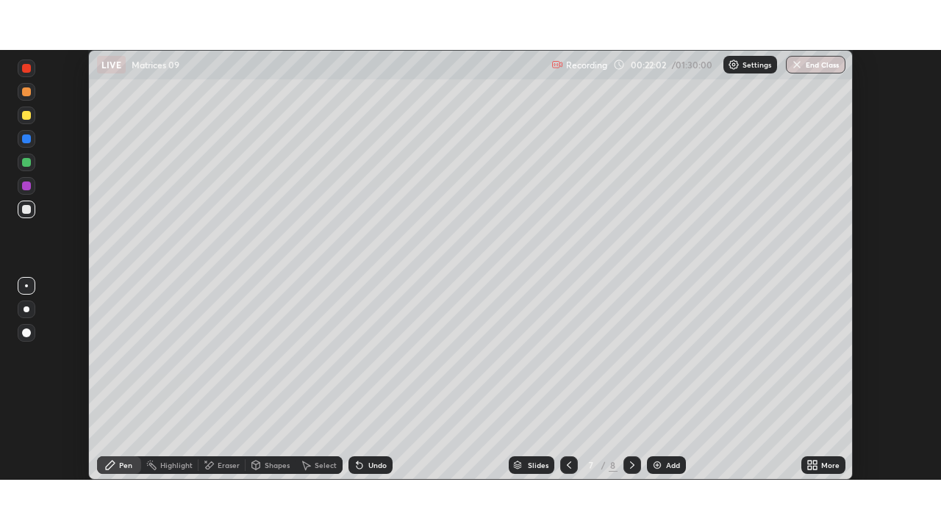
scroll to position [73053, 72542]
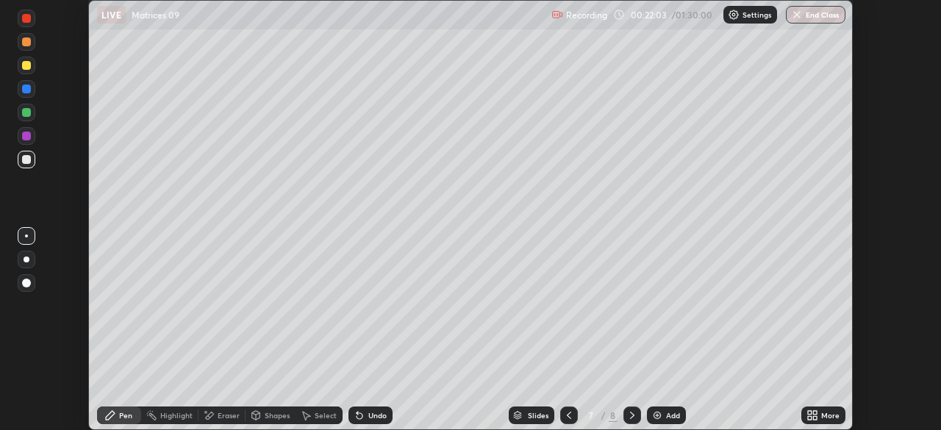
click at [814, 412] on icon at bounding box center [815, 413] width 4 height 4
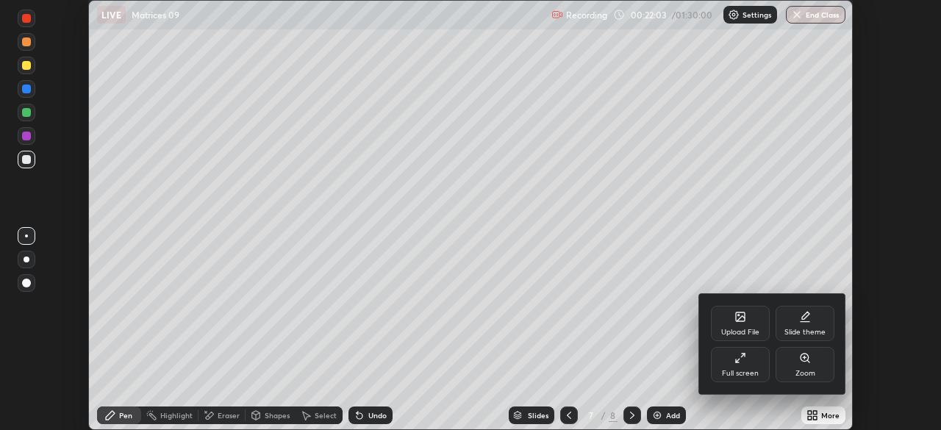
click at [756, 367] on div "Full screen" at bounding box center [740, 364] width 59 height 35
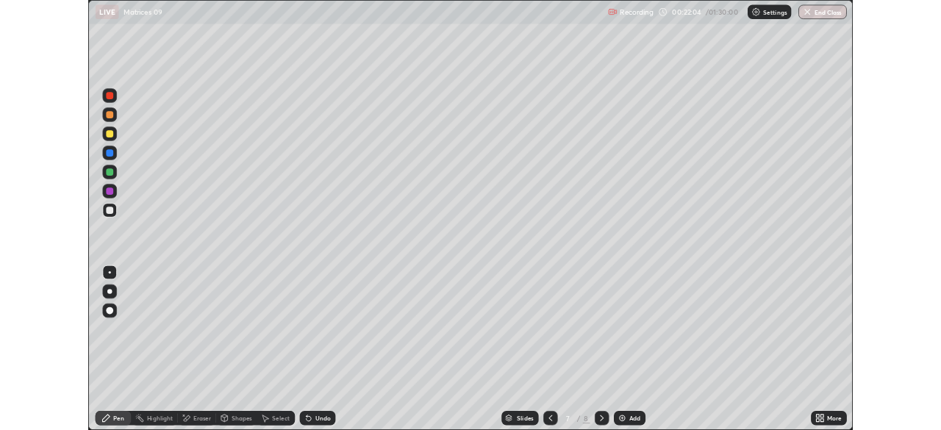
scroll to position [529, 941]
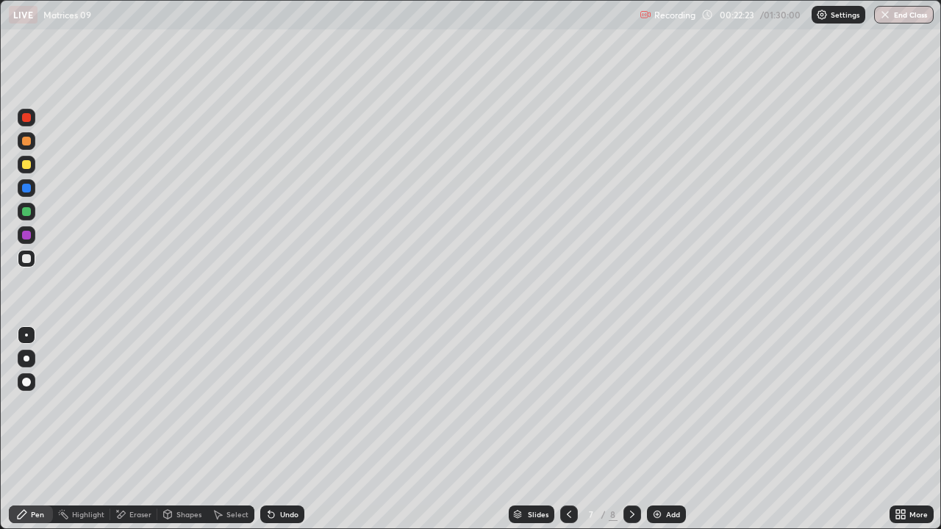
click at [275, 429] on icon at bounding box center [271, 515] width 12 height 12
click at [273, 429] on icon at bounding box center [271, 515] width 12 height 12
click at [129, 429] on div "Eraser" at bounding box center [133, 514] width 47 height 29
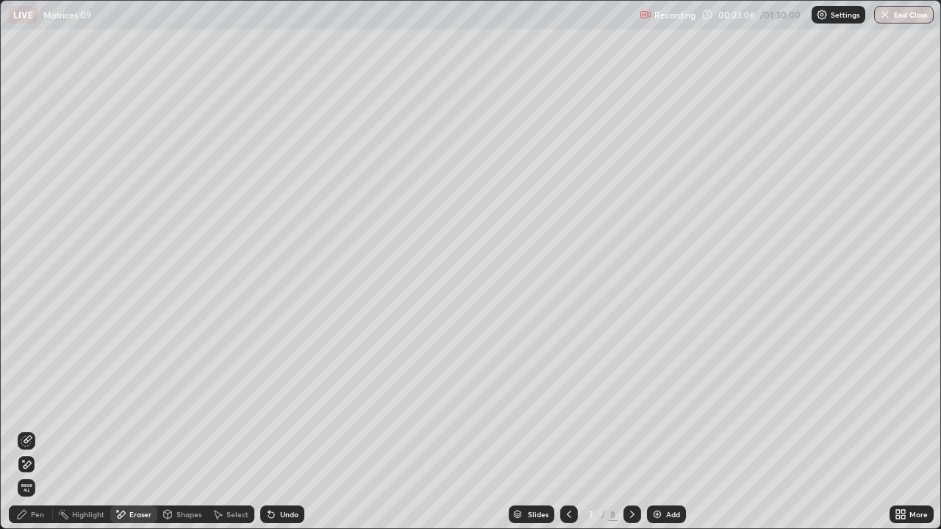
click at [270, 429] on icon at bounding box center [271, 515] width 6 height 6
click at [273, 429] on div "Undo" at bounding box center [282, 515] width 44 height 18
click at [273, 429] on icon at bounding box center [271, 515] width 12 height 12
click at [271, 429] on icon at bounding box center [271, 515] width 6 height 6
click at [32, 429] on div "Pen" at bounding box center [37, 514] width 13 height 7
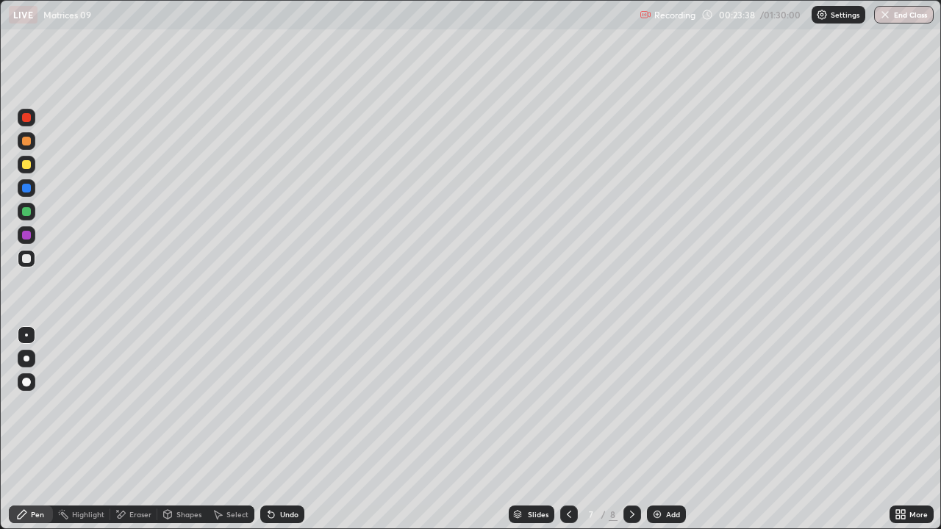
click at [117, 429] on icon at bounding box center [117, 510] width 1 height 1
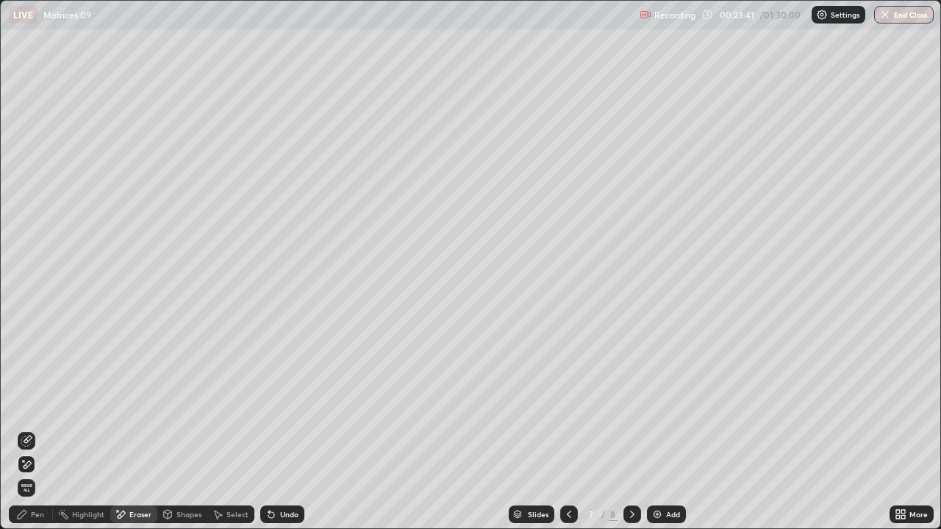
click at [24, 429] on icon at bounding box center [22, 515] width 12 height 12
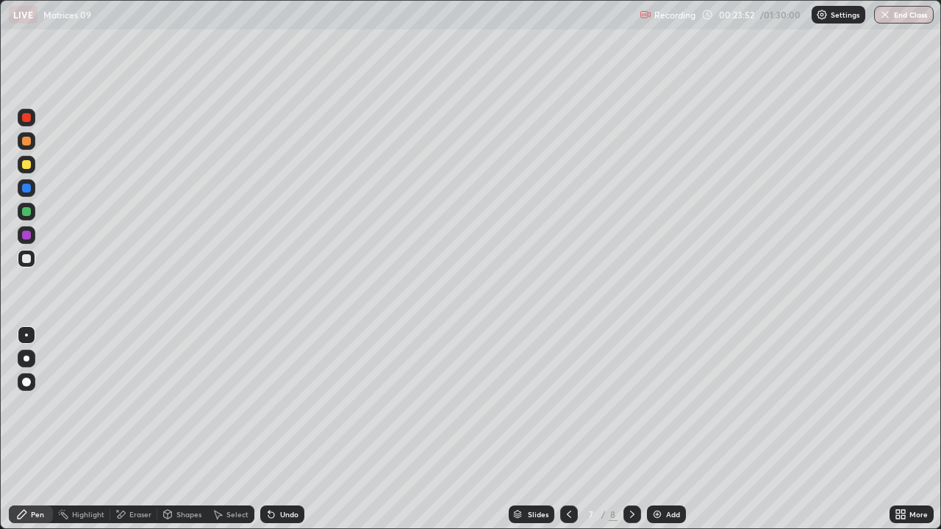
click at [268, 429] on icon at bounding box center [268, 511] width 1 height 1
click at [288, 429] on div "Undo" at bounding box center [282, 515] width 44 height 18
click at [293, 429] on div "Undo" at bounding box center [289, 514] width 18 height 7
click at [289, 429] on div "Undo" at bounding box center [289, 514] width 18 height 7
click at [284, 429] on div "Undo" at bounding box center [282, 515] width 44 height 18
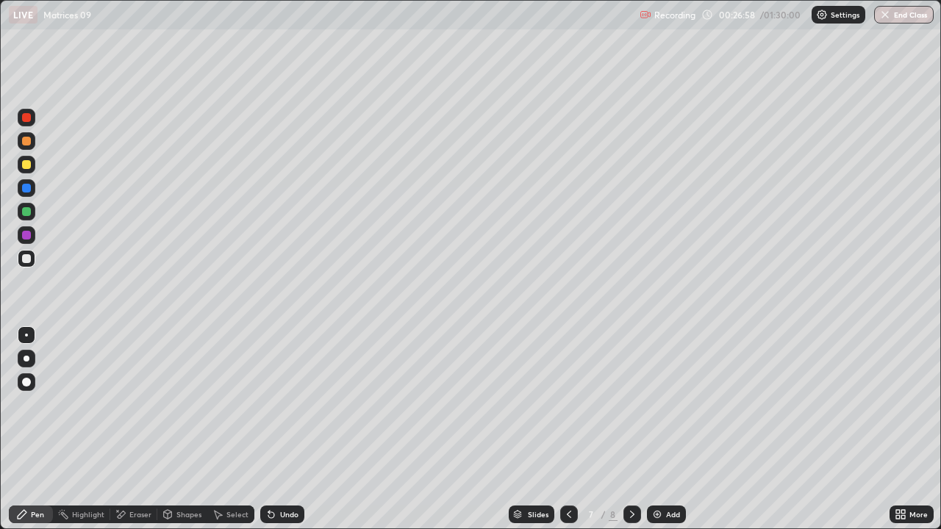
click at [280, 429] on div "Undo" at bounding box center [289, 514] width 18 height 7
click at [277, 429] on div "Undo" at bounding box center [282, 515] width 44 height 18
click at [276, 429] on div "Undo" at bounding box center [282, 515] width 44 height 18
click at [275, 429] on div "Undo" at bounding box center [282, 515] width 44 height 18
click at [276, 429] on div "Undo" at bounding box center [282, 515] width 44 height 18
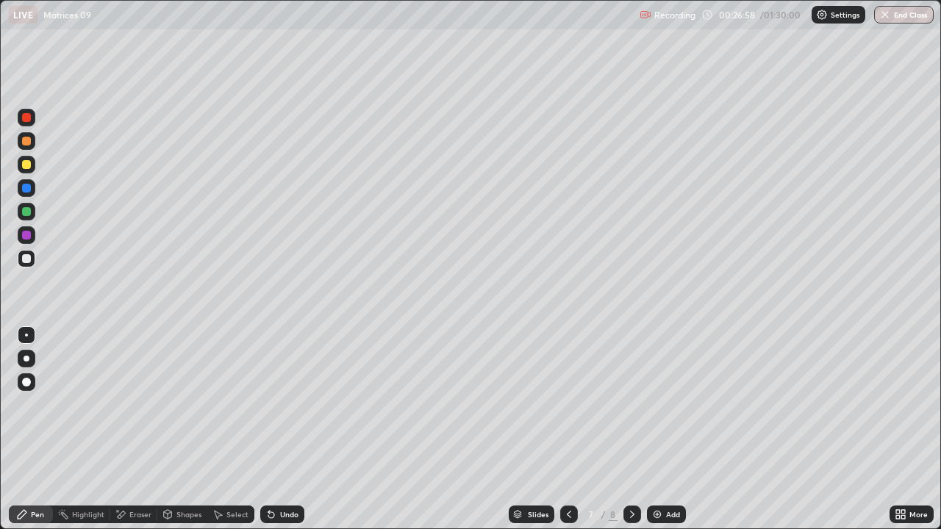
click at [276, 429] on div "Undo" at bounding box center [282, 515] width 44 height 18
click at [273, 429] on div "Undo" at bounding box center [282, 515] width 44 height 18
click at [220, 429] on icon at bounding box center [218, 515] width 12 height 12
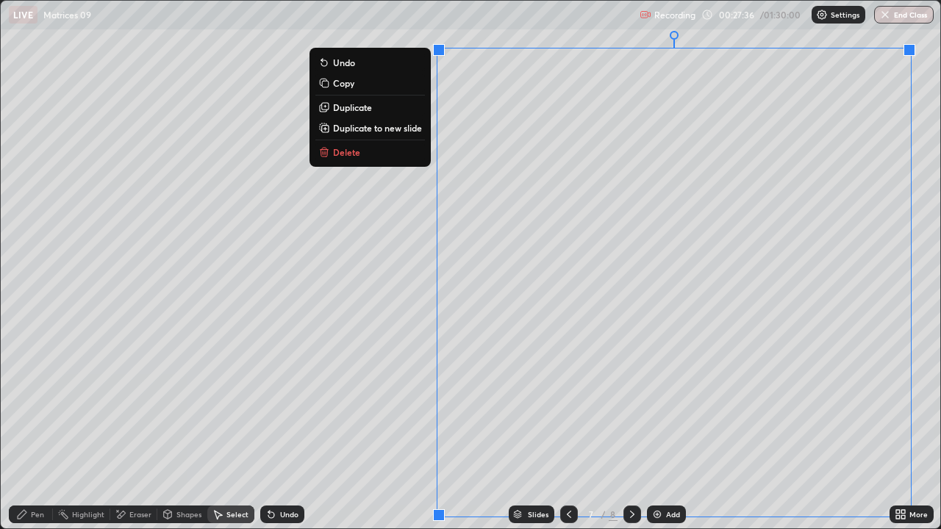
click at [393, 131] on p "Duplicate to new slide" at bounding box center [377, 128] width 89 height 12
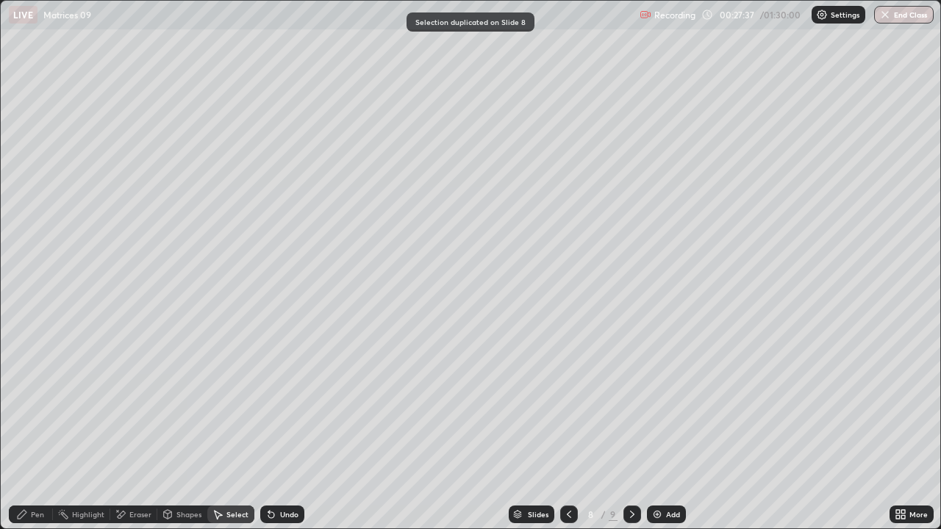
click at [36, 429] on div "Pen" at bounding box center [31, 515] width 44 height 18
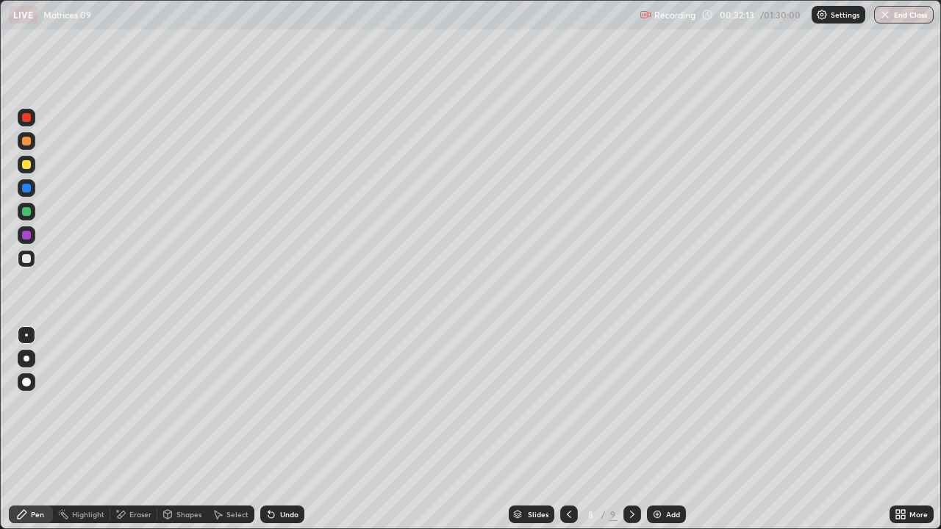
click at [244, 429] on div "Select" at bounding box center [237, 514] width 22 height 7
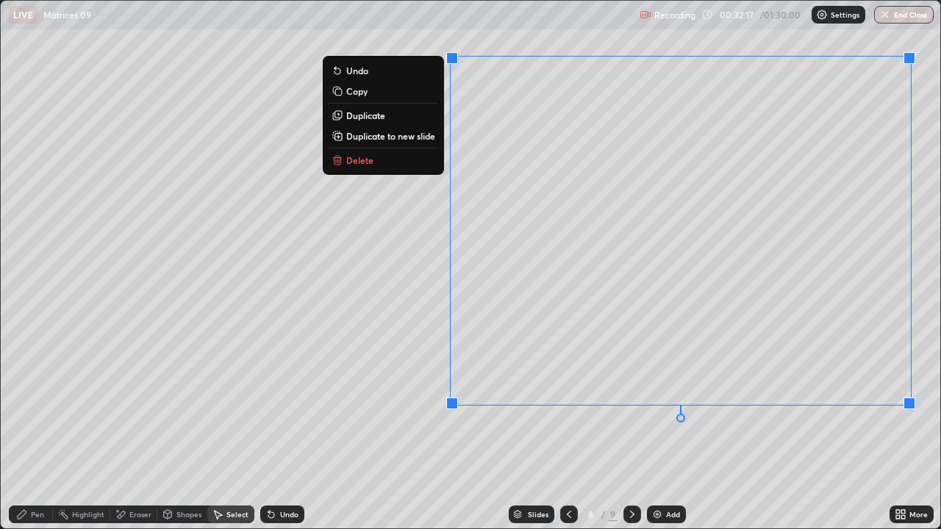
click at [359, 161] on p "Delete" at bounding box center [359, 160] width 27 height 12
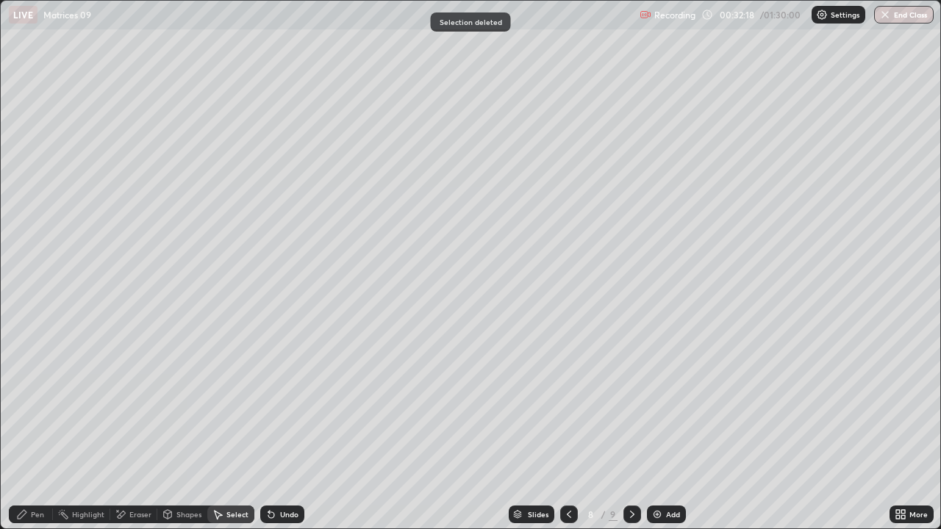
click at [47, 429] on div "Pen" at bounding box center [31, 515] width 44 height 18
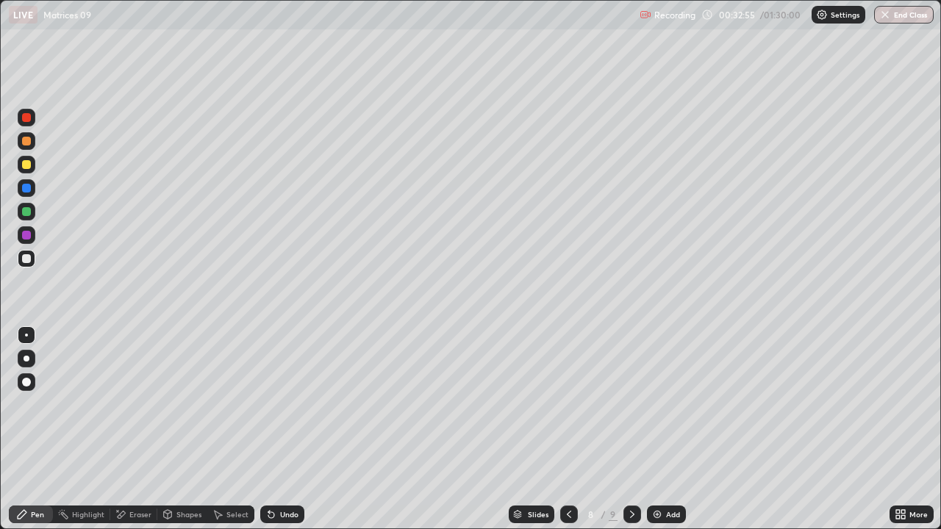
click at [285, 429] on div "Undo" at bounding box center [289, 514] width 18 height 7
click at [280, 429] on div "Undo" at bounding box center [289, 514] width 18 height 7
click at [281, 429] on div "Undo" at bounding box center [289, 514] width 18 height 7
click at [282, 429] on div "Undo" at bounding box center [289, 514] width 18 height 7
click at [243, 429] on div "Select" at bounding box center [237, 514] width 22 height 7
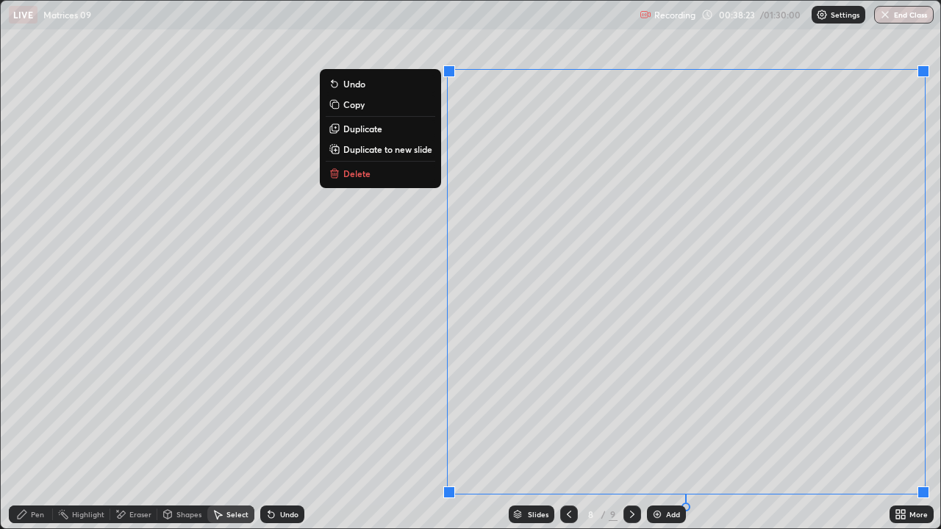
click at [417, 149] on p "Duplicate to new slide" at bounding box center [387, 149] width 89 height 12
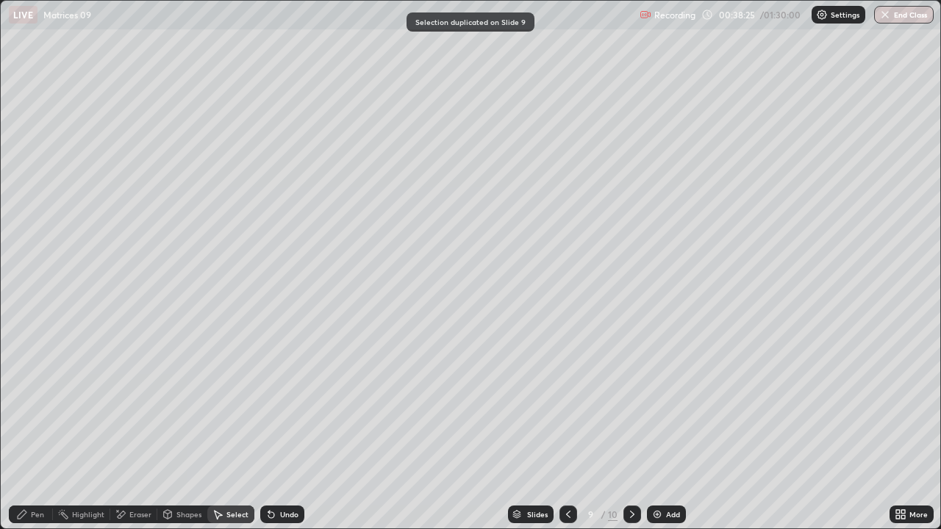
click at [38, 429] on div "Pen" at bounding box center [31, 515] width 44 height 18
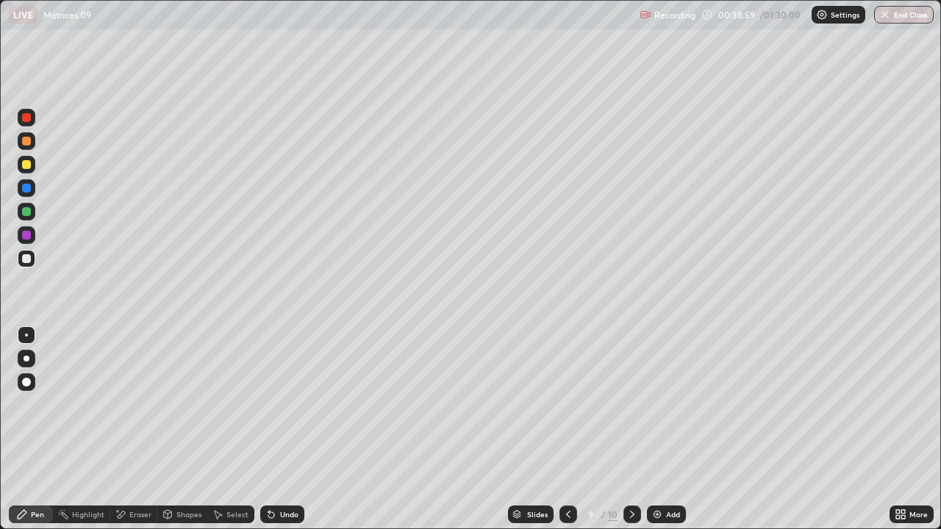
click at [137, 429] on div "Eraser" at bounding box center [140, 514] width 22 height 7
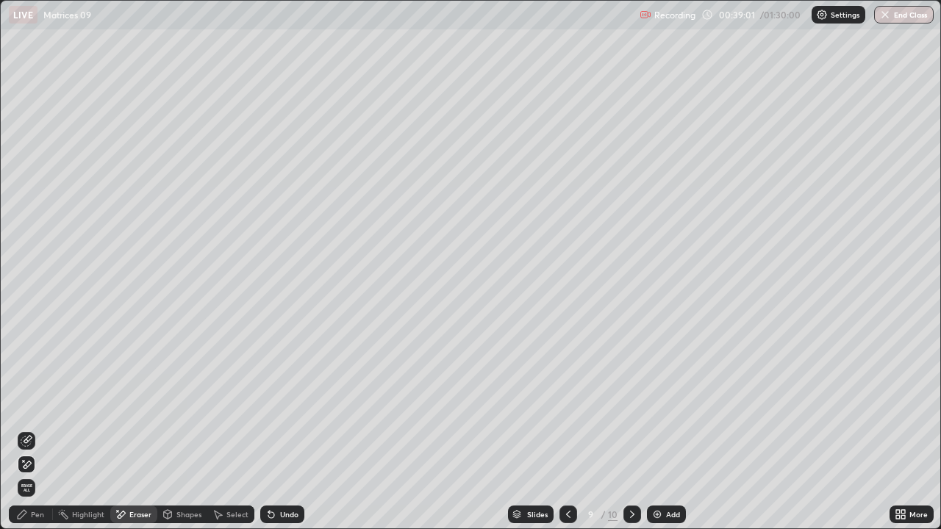
click at [34, 429] on div "Pen" at bounding box center [31, 515] width 44 height 18
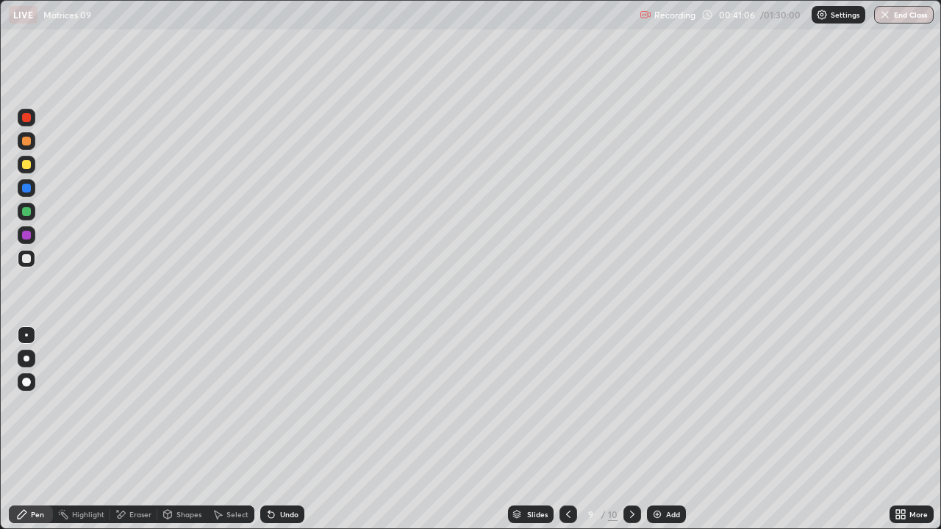
click at [237, 429] on div "Select" at bounding box center [237, 514] width 22 height 7
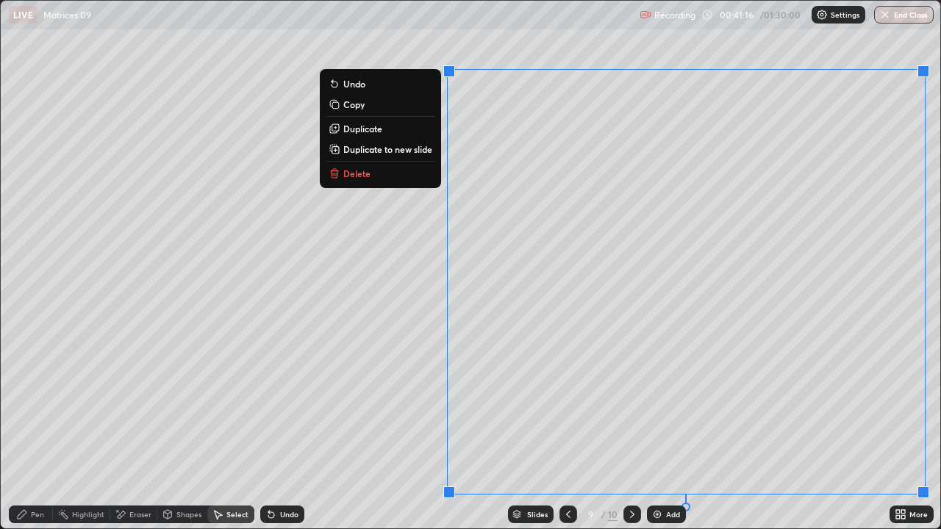
click at [356, 429] on div "0 ° Undo Copy Duplicate Duplicate to new slide Delete" at bounding box center [470, 265] width 939 height 528
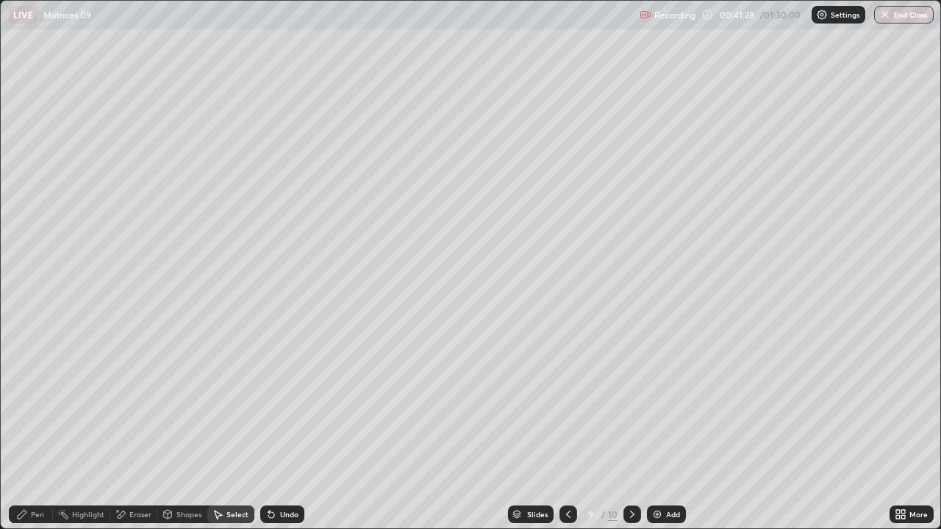
click at [237, 429] on div "Select" at bounding box center [237, 514] width 22 height 7
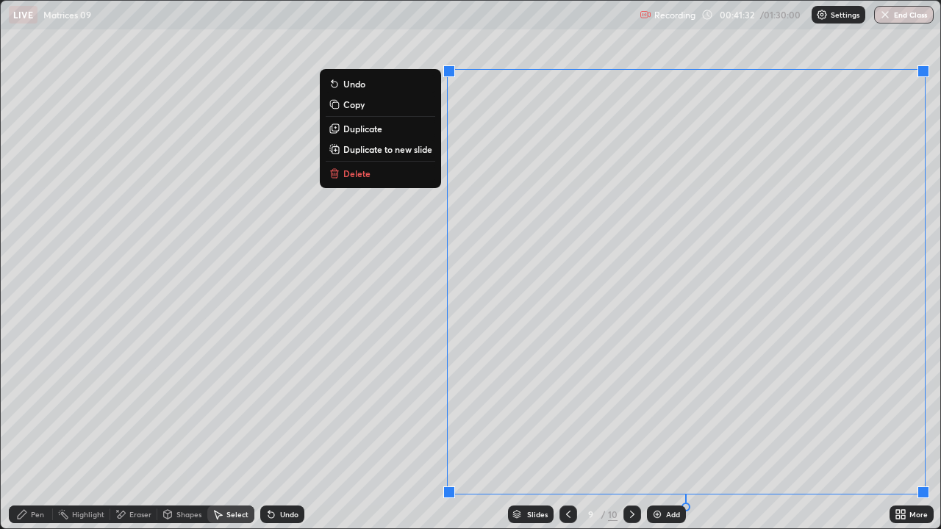
click at [349, 176] on p "Delete" at bounding box center [356, 174] width 27 height 12
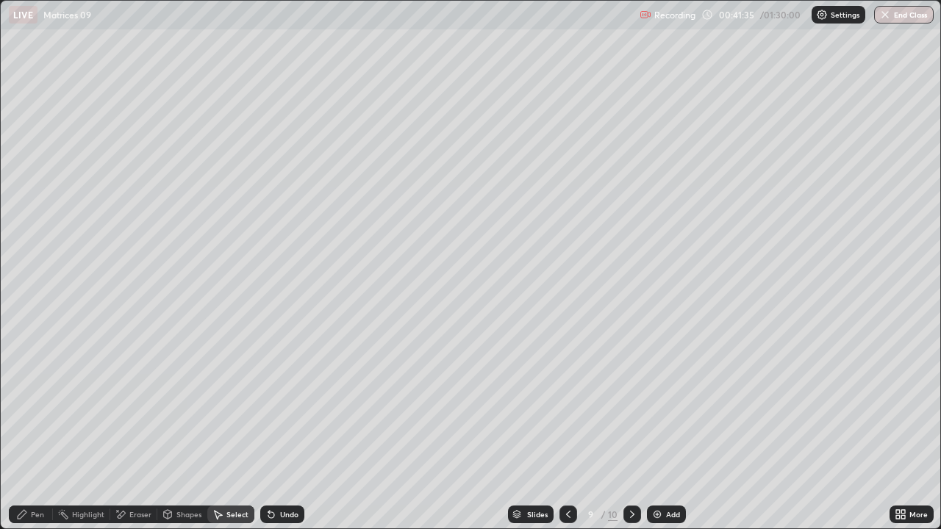
click at [39, 429] on div "Pen" at bounding box center [37, 514] width 13 height 7
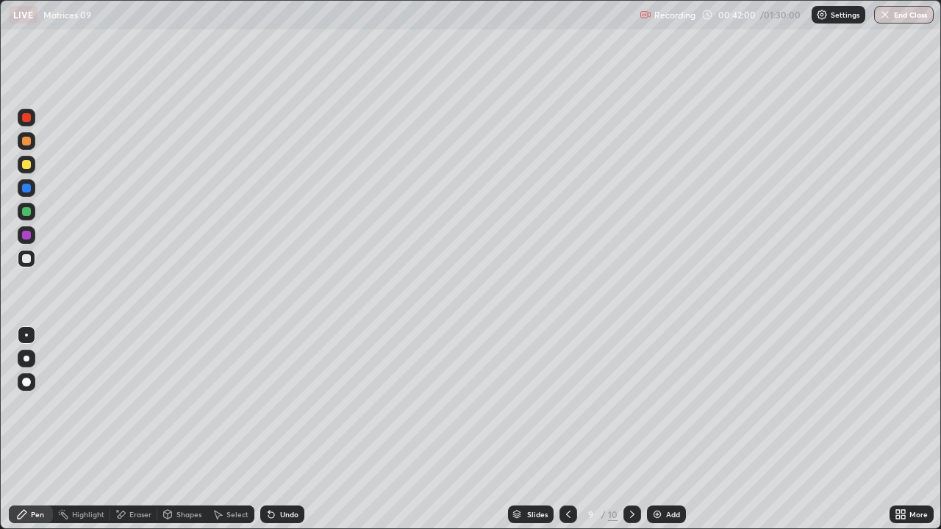
click at [897, 429] on icon at bounding box center [898, 512] width 4 height 4
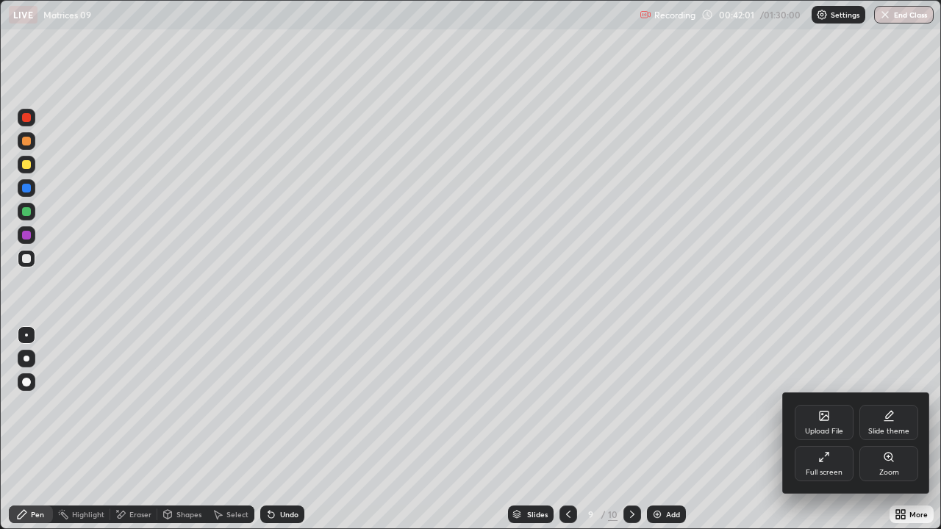
click at [839, 429] on div "Full screen" at bounding box center [823, 463] width 59 height 35
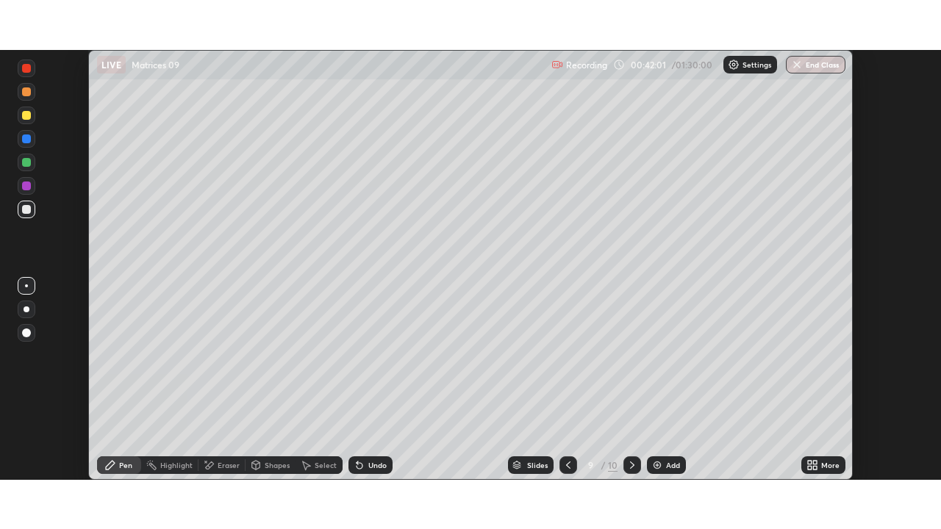
scroll to position [73053, 72542]
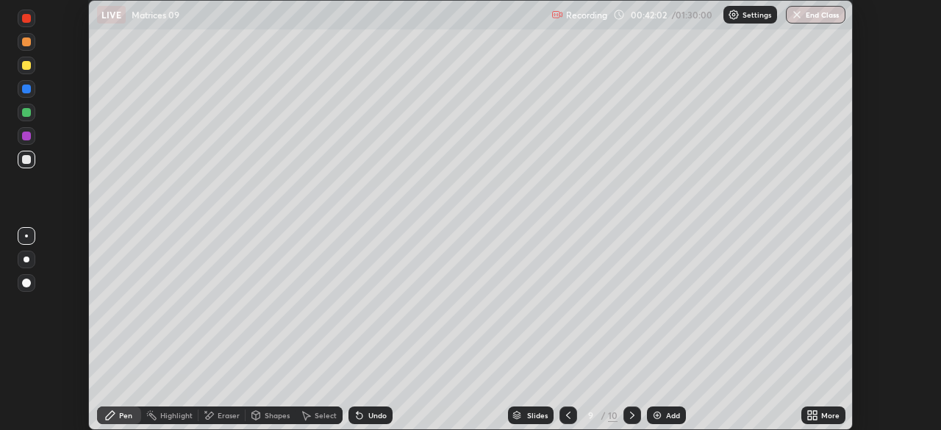
click at [814, 413] on icon at bounding box center [815, 413] width 4 height 4
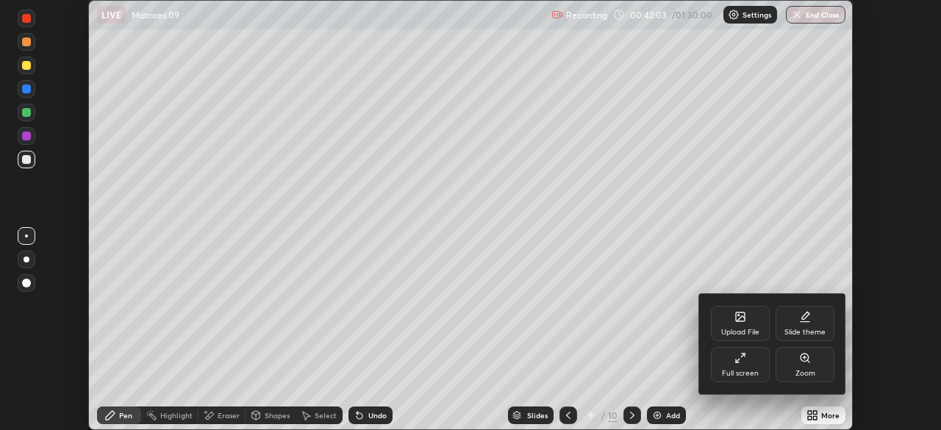
click at [745, 367] on div "Full screen" at bounding box center [740, 364] width 59 height 35
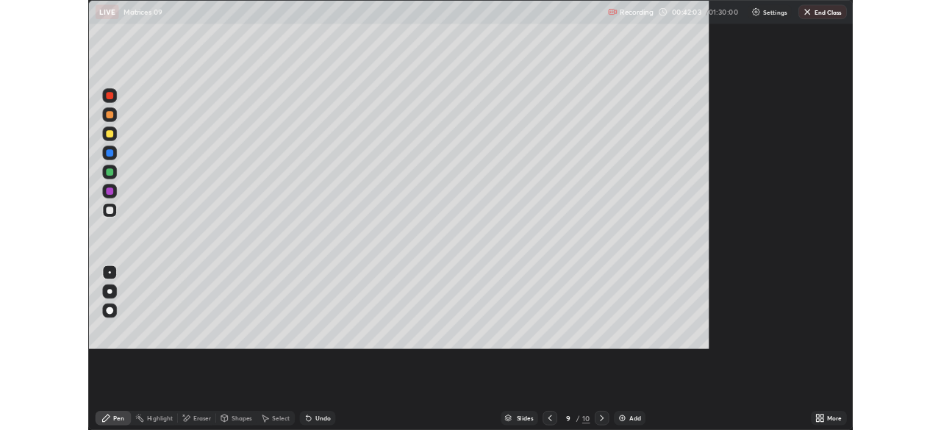
scroll to position [529, 941]
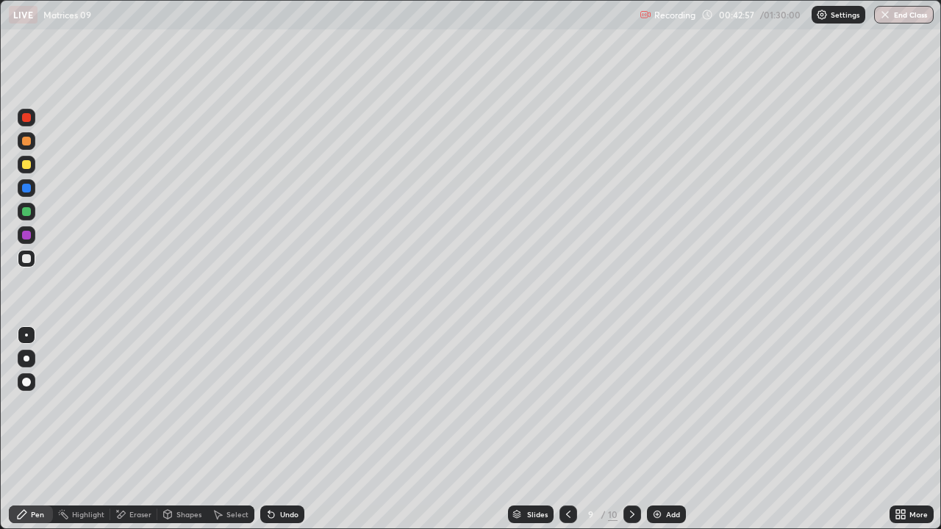
click at [274, 429] on icon at bounding box center [271, 515] width 12 height 12
click at [286, 429] on div "Undo" at bounding box center [289, 514] width 18 height 7
click at [290, 429] on div "Undo" at bounding box center [289, 514] width 18 height 7
click at [276, 429] on div "Undo" at bounding box center [282, 515] width 44 height 18
click at [280, 429] on div "Undo" at bounding box center [289, 514] width 18 height 7
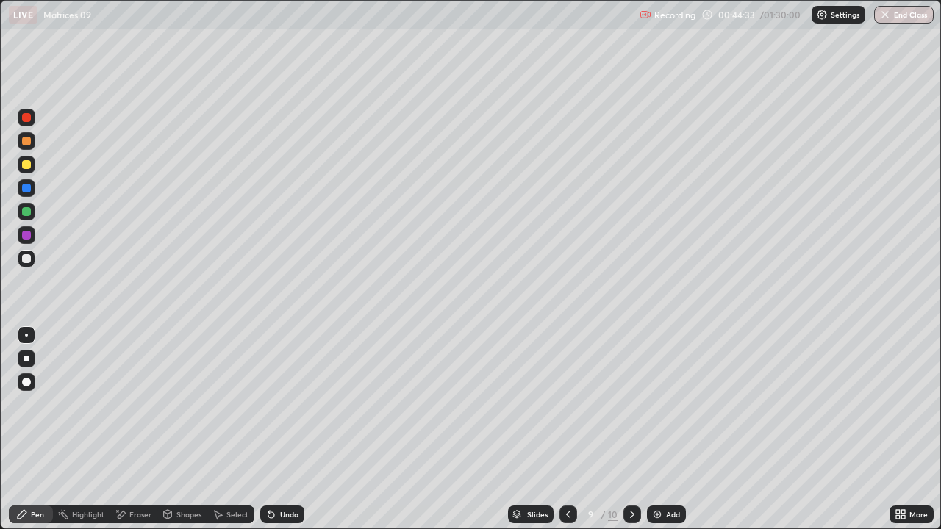
click at [277, 429] on div "Undo" at bounding box center [282, 515] width 44 height 18
click at [280, 429] on div "Undo" at bounding box center [289, 514] width 18 height 7
click at [283, 429] on div "Undo" at bounding box center [289, 514] width 18 height 7
click at [273, 429] on icon at bounding box center [271, 515] width 12 height 12
click at [631, 429] on icon at bounding box center [632, 515] width 12 height 12
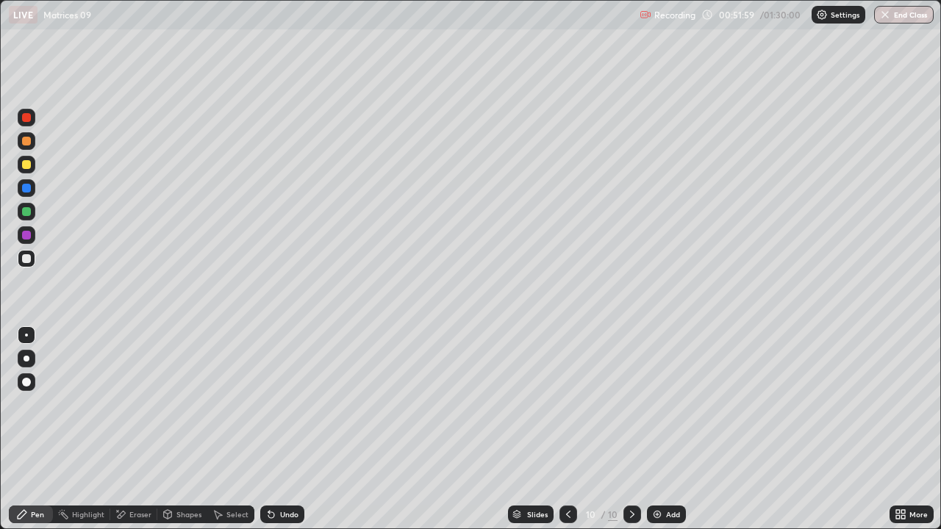
click at [268, 429] on icon at bounding box center [271, 515] width 6 height 6
click at [897, 429] on icon at bounding box center [898, 512] width 4 height 4
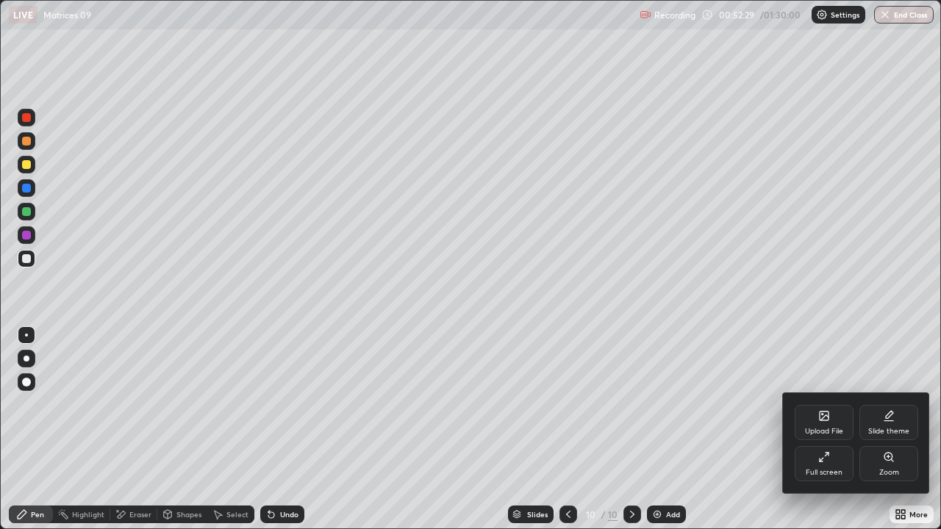
click at [822, 429] on div "Full screen" at bounding box center [823, 472] width 37 height 7
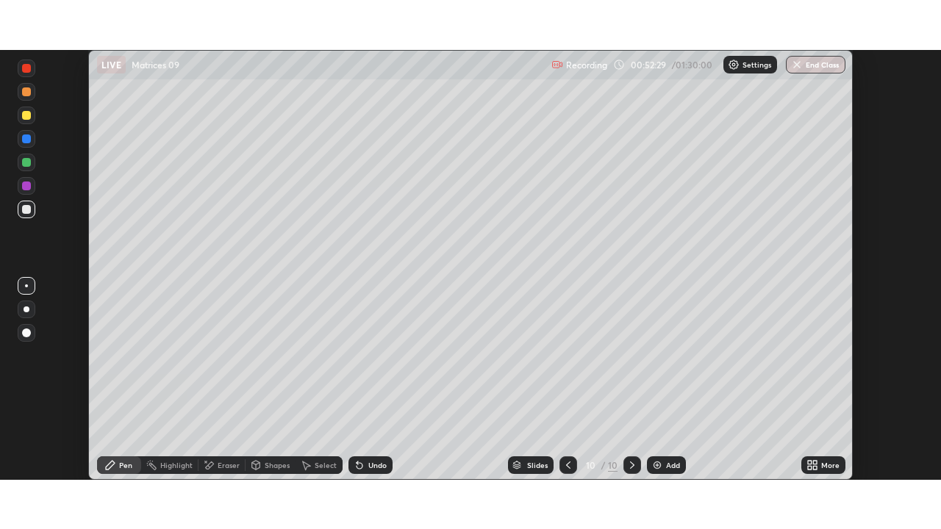
scroll to position [73053, 72542]
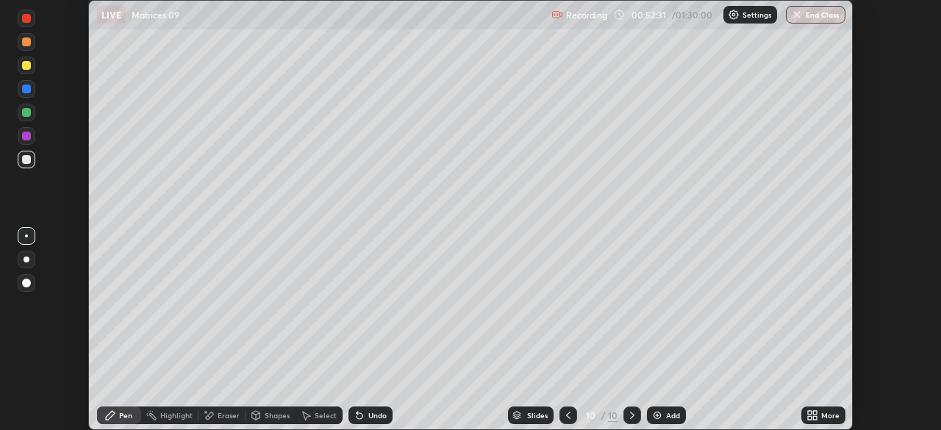
click at [809, 413] on icon at bounding box center [810, 413] width 4 height 4
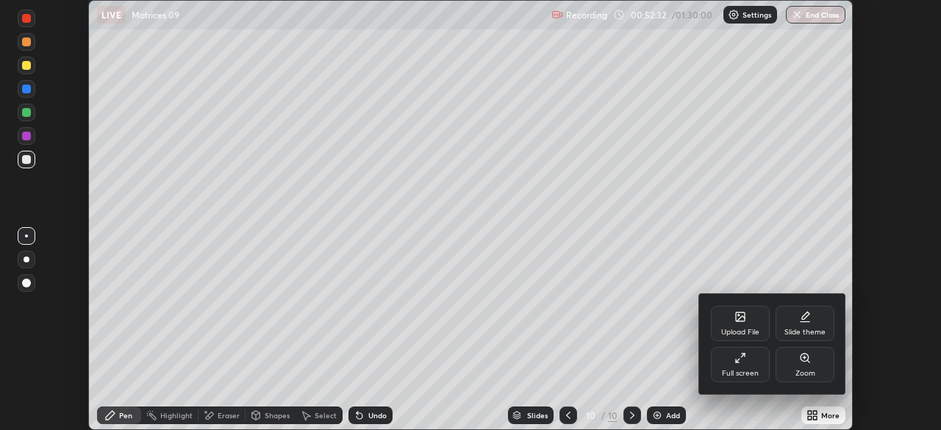
click at [739, 367] on div "Full screen" at bounding box center [740, 364] width 59 height 35
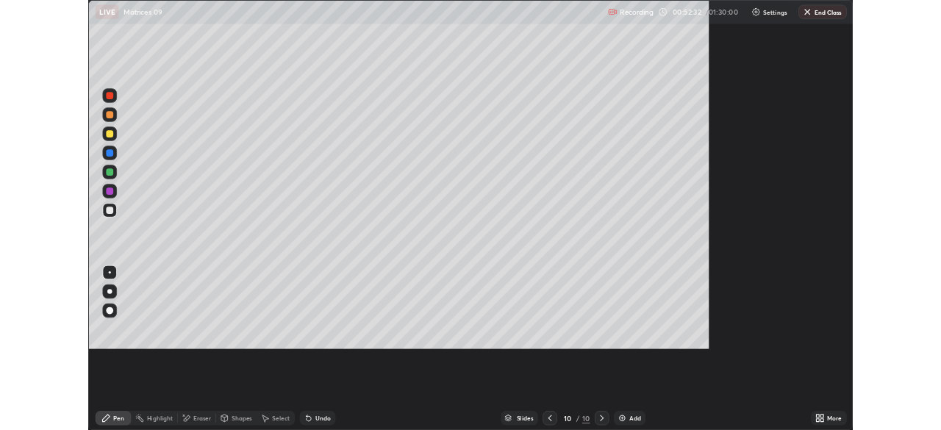
scroll to position [529, 941]
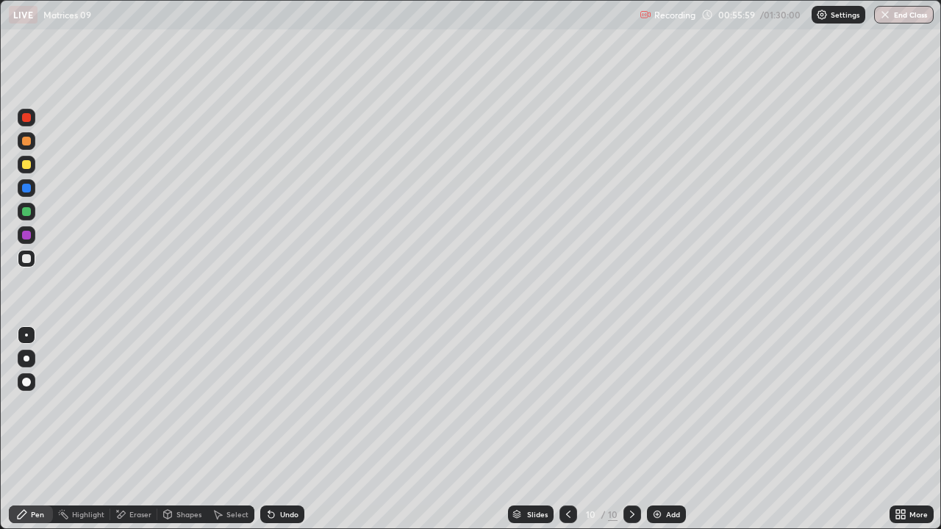
click at [229, 429] on div "Select" at bounding box center [230, 515] width 47 height 18
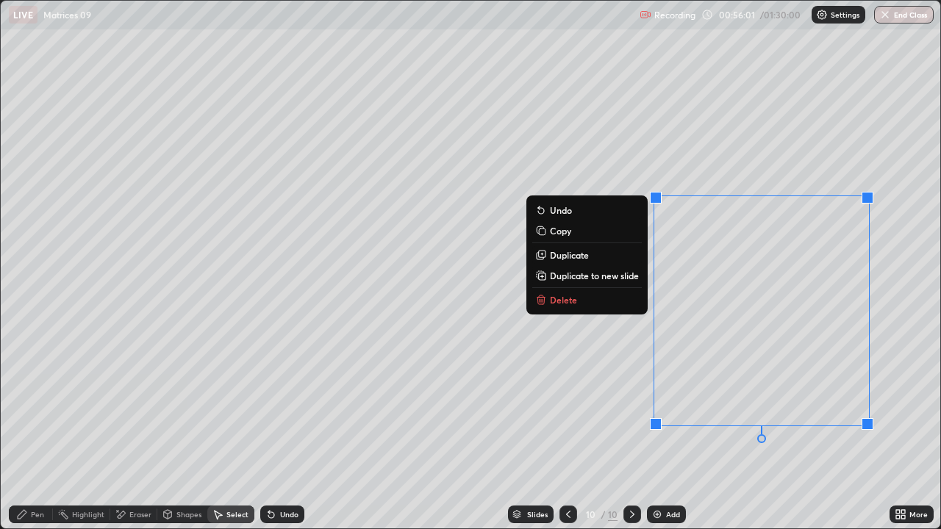
click at [571, 298] on p "Delete" at bounding box center [563, 300] width 27 height 12
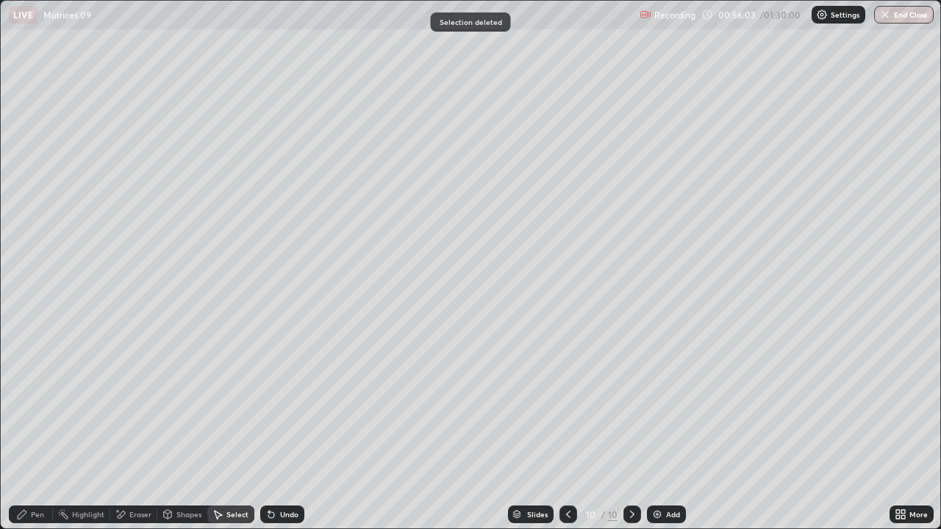
click at [41, 429] on div "Pen" at bounding box center [37, 514] width 13 height 7
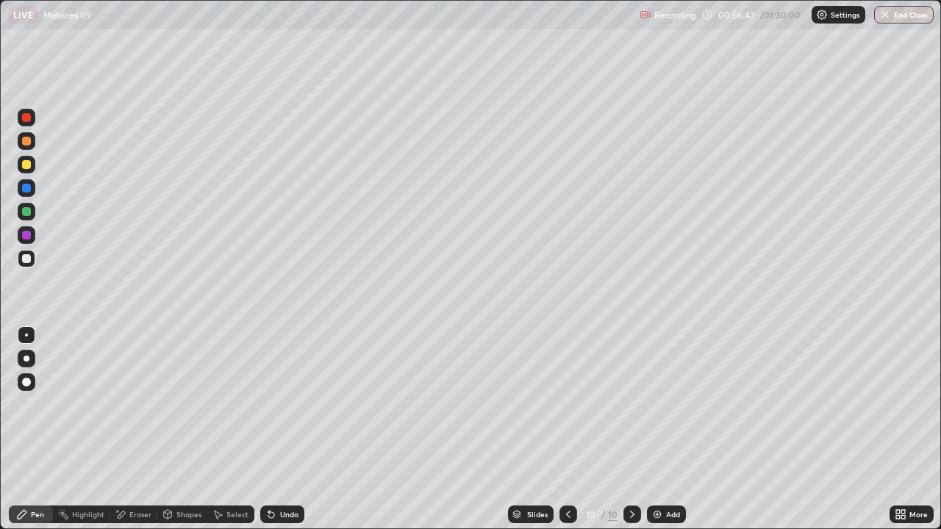
click at [90, 429] on div "Highlight" at bounding box center [88, 514] width 32 height 7
click at [40, 429] on div "Pen" at bounding box center [37, 514] width 13 height 7
click at [240, 429] on div "Select" at bounding box center [237, 514] width 22 height 7
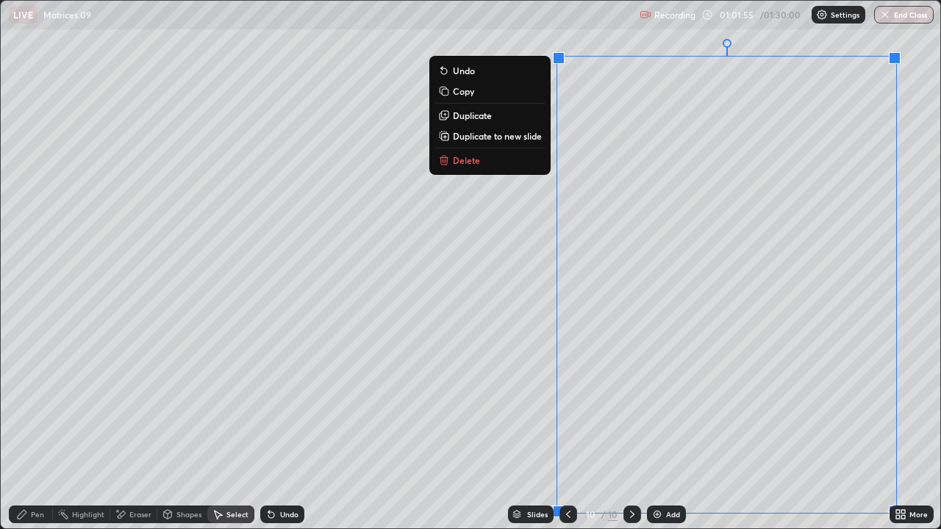
click at [538, 142] on p "Duplicate to new slide" at bounding box center [497, 136] width 89 height 12
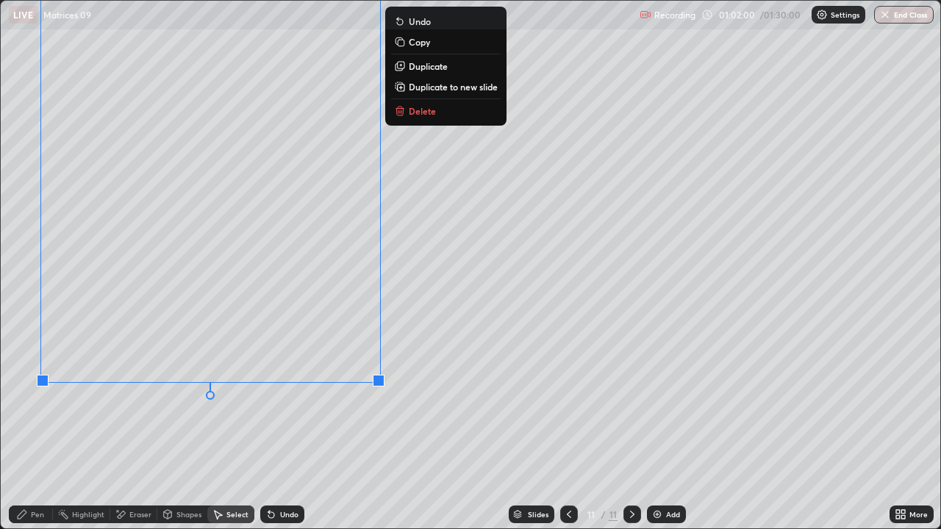
click at [145, 429] on div "Eraser" at bounding box center [140, 514] width 22 height 7
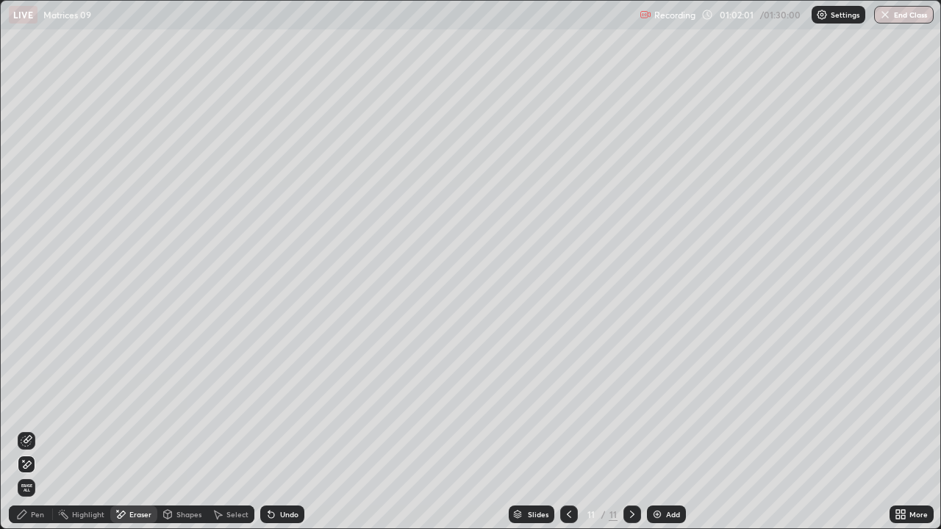
click at [37, 429] on div "Pen" at bounding box center [37, 514] width 13 height 7
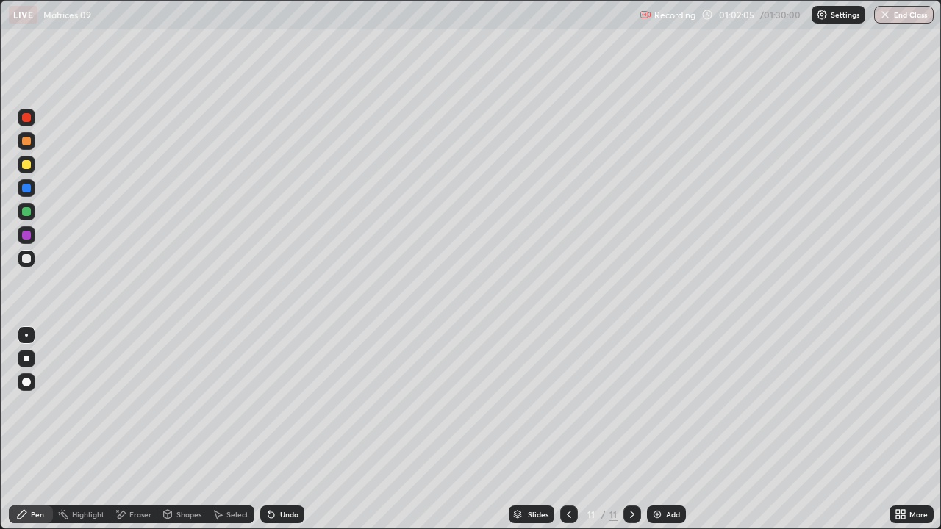
click at [896, 429] on icon at bounding box center [898, 517] width 4 height 4
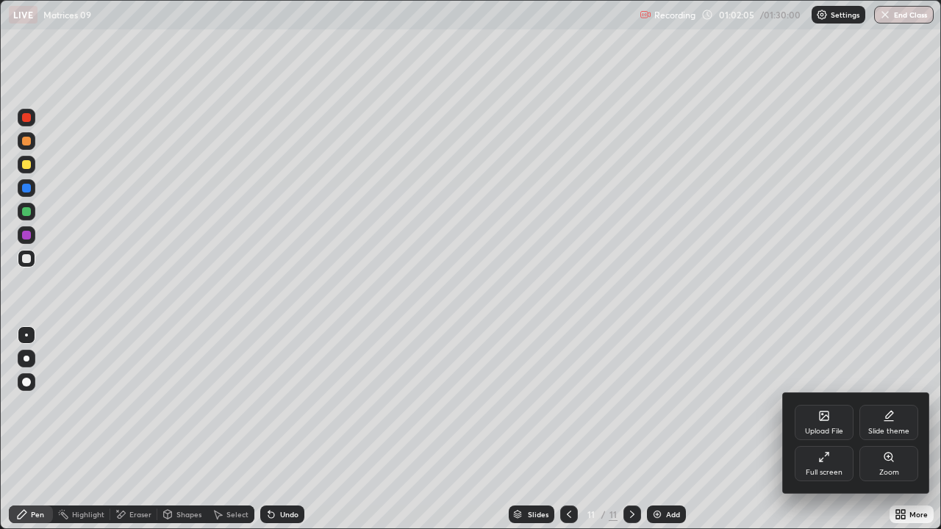
click at [830, 429] on div "Full screen" at bounding box center [823, 463] width 59 height 35
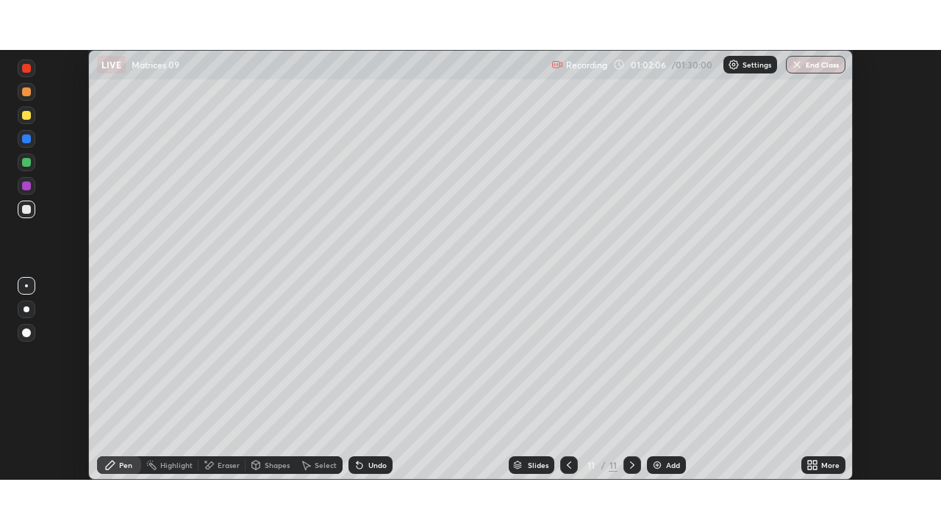
scroll to position [73053, 72542]
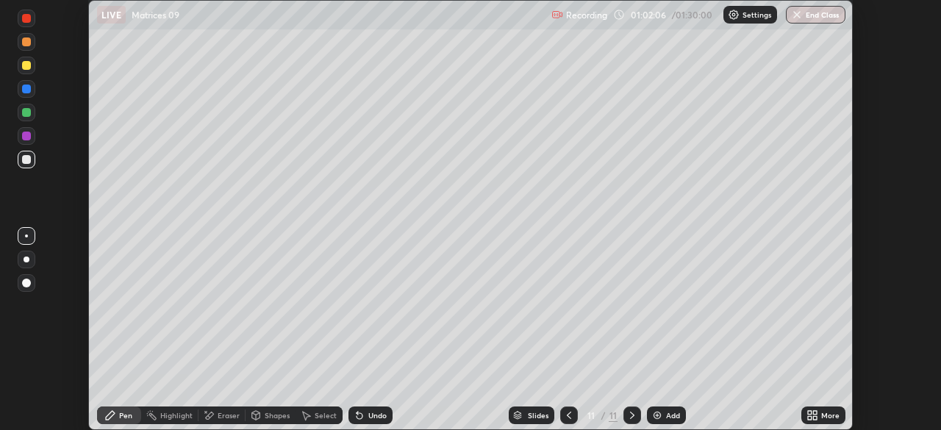
click at [811, 416] on icon at bounding box center [810, 418] width 4 height 4
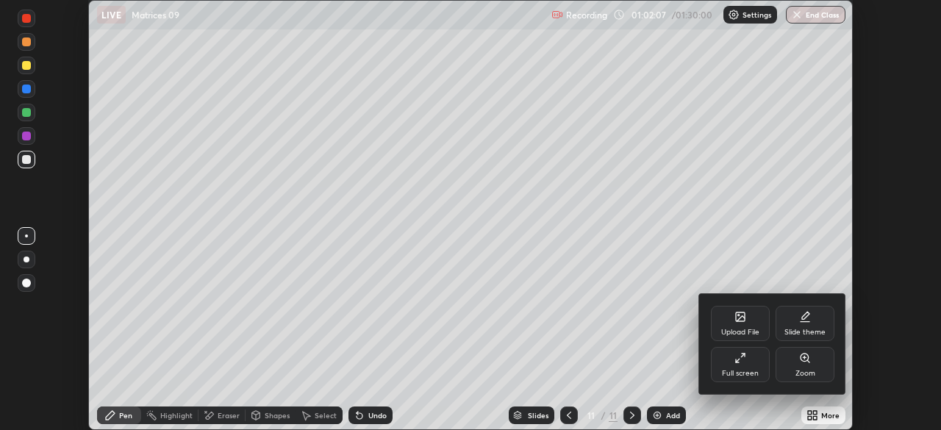
click at [739, 374] on div "Full screen" at bounding box center [740, 373] width 37 height 7
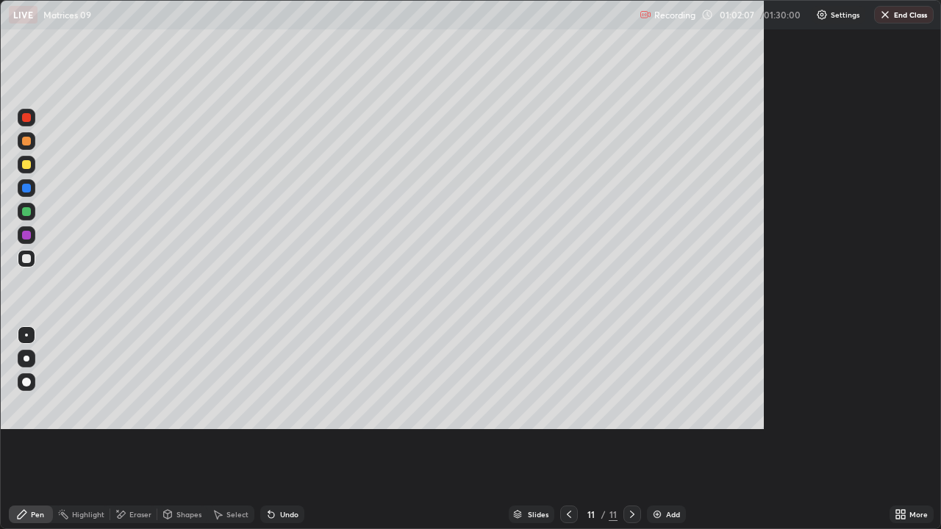
scroll to position [529, 941]
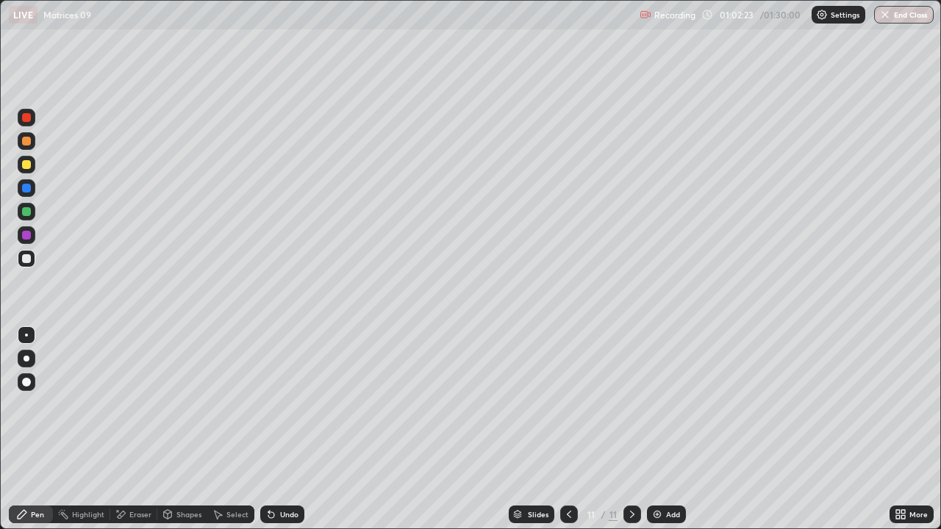
click at [268, 429] on icon at bounding box center [268, 511] width 1 height 1
click at [272, 429] on icon at bounding box center [271, 515] width 6 height 6
click at [270, 429] on icon at bounding box center [271, 515] width 6 height 6
click at [281, 429] on div "Undo" at bounding box center [289, 514] width 18 height 7
click at [281, 429] on div "Undo" at bounding box center [282, 515] width 44 height 18
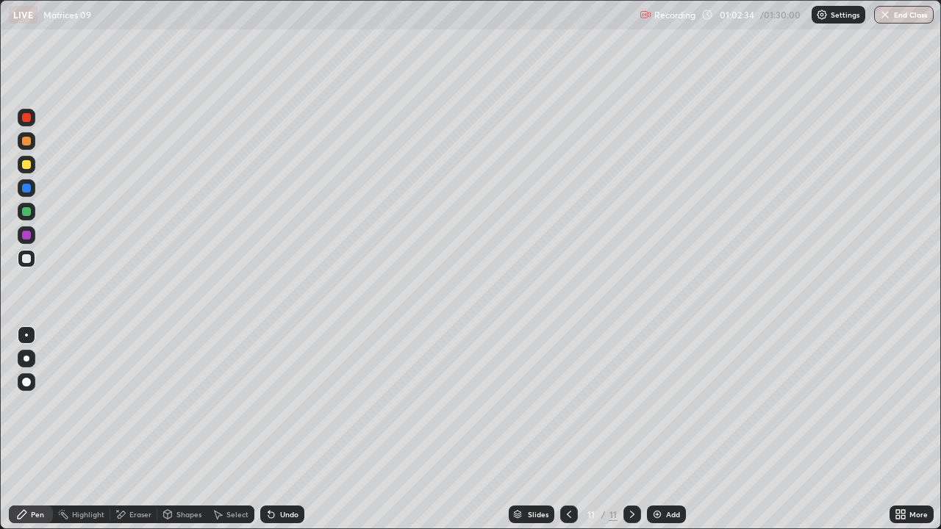
click at [286, 429] on div "Undo" at bounding box center [289, 514] width 18 height 7
click at [141, 429] on div "Eraser" at bounding box center [140, 514] width 22 height 7
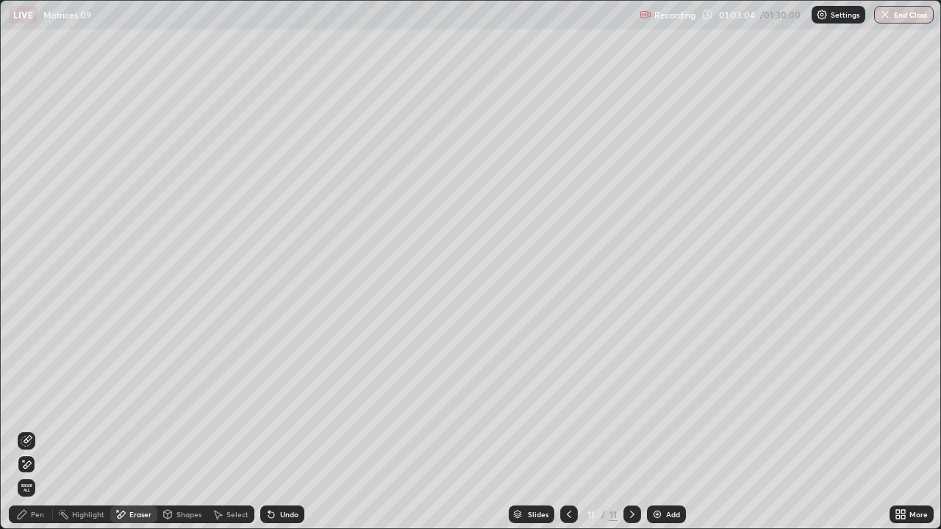
click at [48, 429] on div "Pen" at bounding box center [31, 515] width 44 height 18
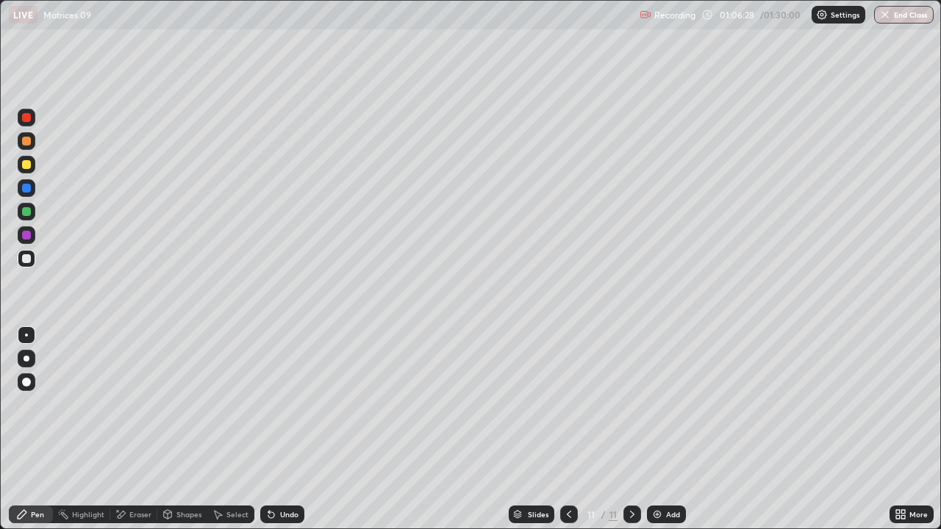
click at [655, 429] on img at bounding box center [657, 515] width 12 height 12
click at [266, 429] on icon at bounding box center [271, 515] width 12 height 12
click at [274, 429] on icon at bounding box center [271, 515] width 12 height 12
click at [280, 429] on div "Undo" at bounding box center [282, 515] width 44 height 18
click at [277, 429] on div "Undo" at bounding box center [282, 515] width 44 height 18
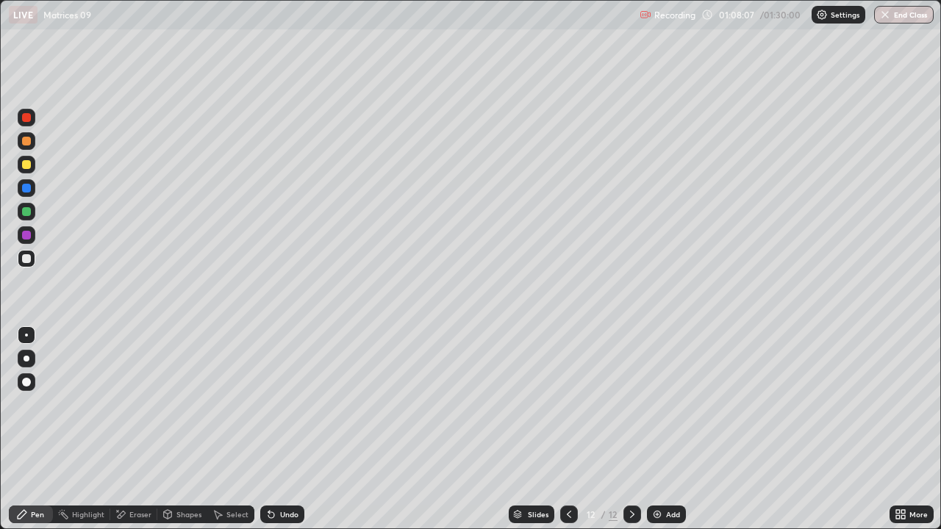
click at [280, 429] on div "Undo" at bounding box center [289, 514] width 18 height 7
click at [237, 429] on div "Select" at bounding box center [237, 514] width 22 height 7
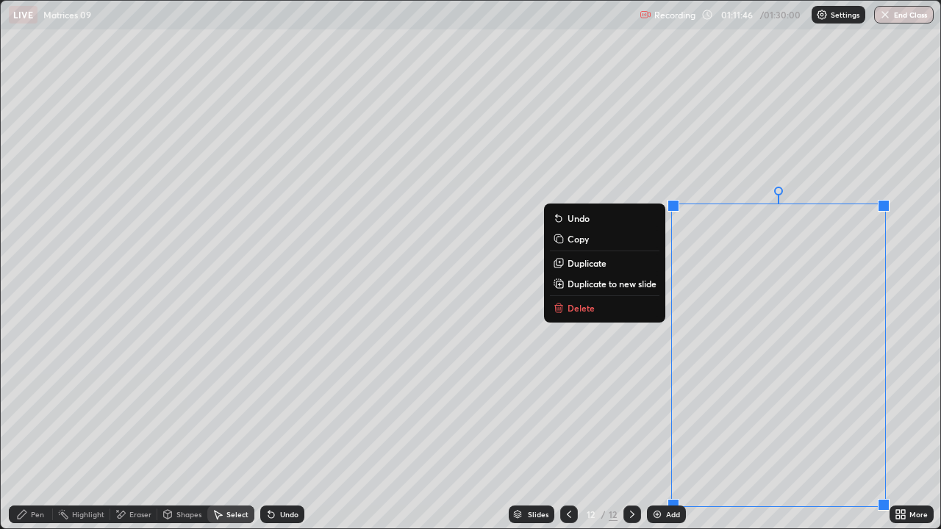
click at [583, 309] on p "Delete" at bounding box center [580, 308] width 27 height 12
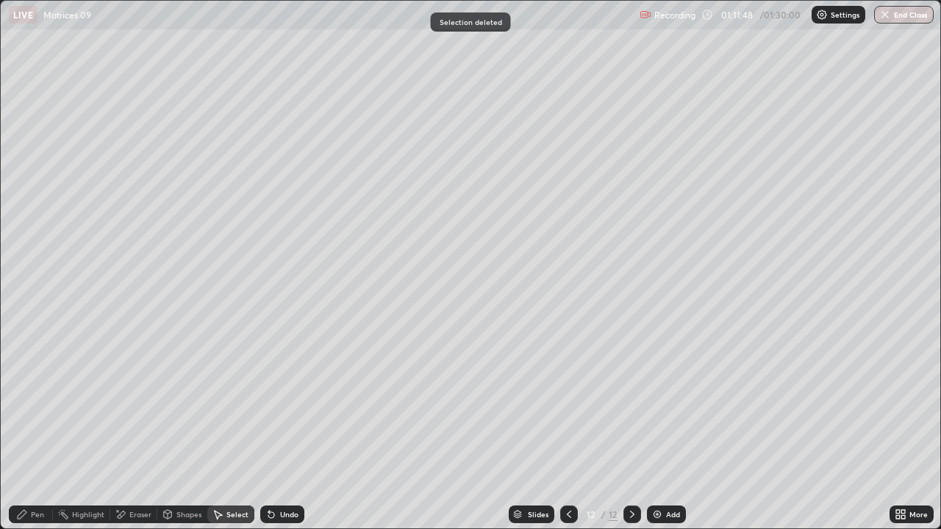
click at [47, 429] on div "Pen" at bounding box center [31, 515] width 44 height 18
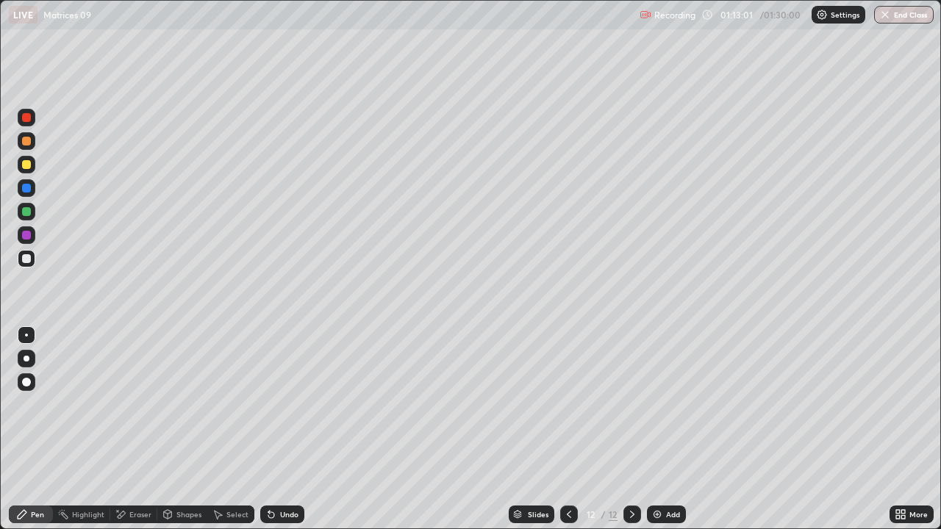
click at [291, 429] on div "Undo" at bounding box center [282, 515] width 44 height 18
click at [284, 429] on div "Undo" at bounding box center [282, 515] width 44 height 18
click at [285, 429] on div "Undo" at bounding box center [282, 515] width 44 height 18
click at [285, 429] on div "Undo" at bounding box center [289, 514] width 18 height 7
click at [284, 429] on div "Undo" at bounding box center [289, 514] width 18 height 7
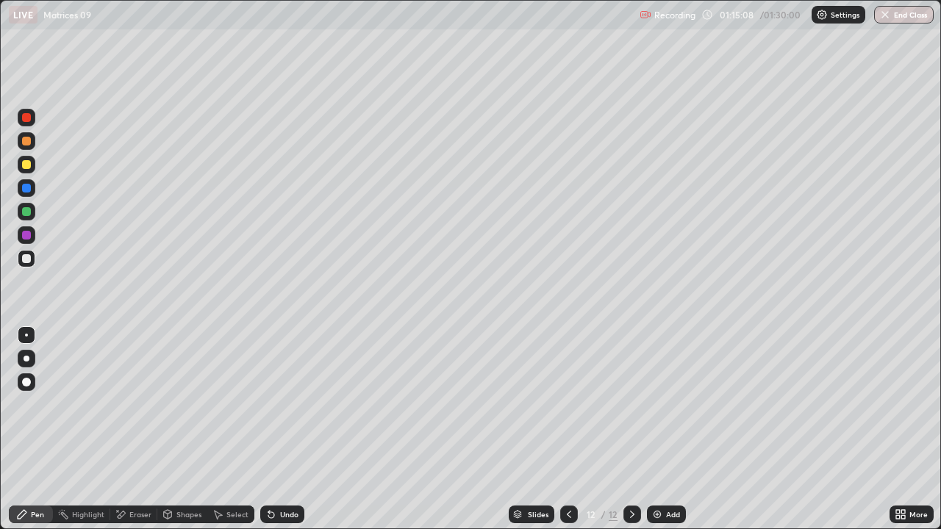
click at [151, 429] on div "Eraser" at bounding box center [133, 515] width 47 height 18
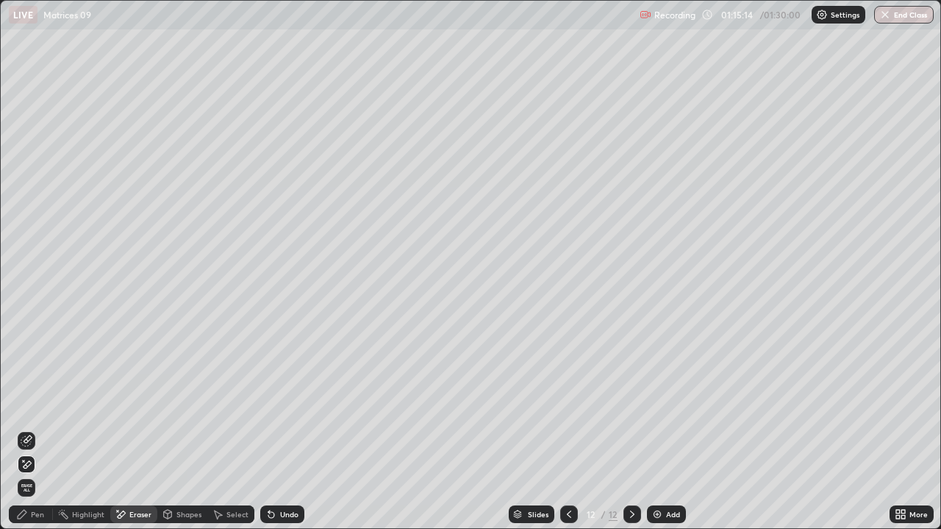
click at [35, 429] on div "Pen" at bounding box center [37, 514] width 13 height 7
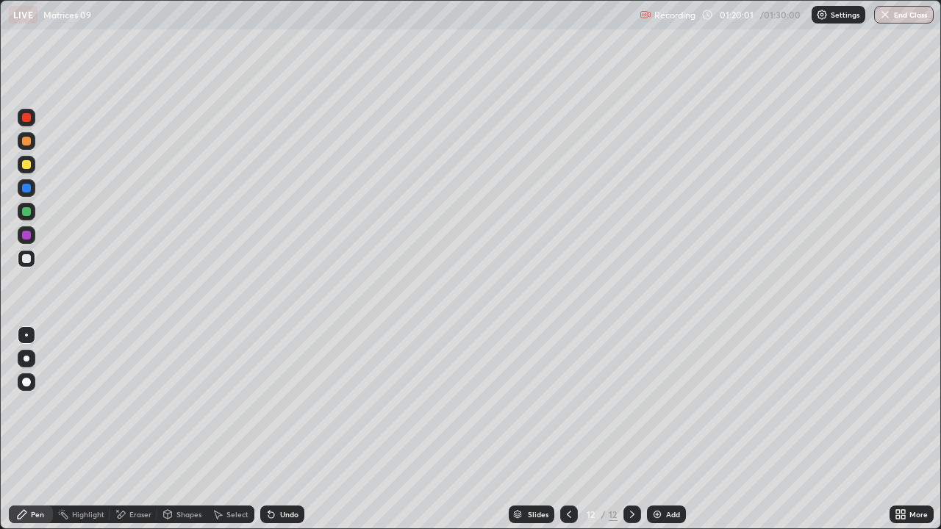
click at [899, 15] on button "End Class" at bounding box center [904, 15] width 60 height 18
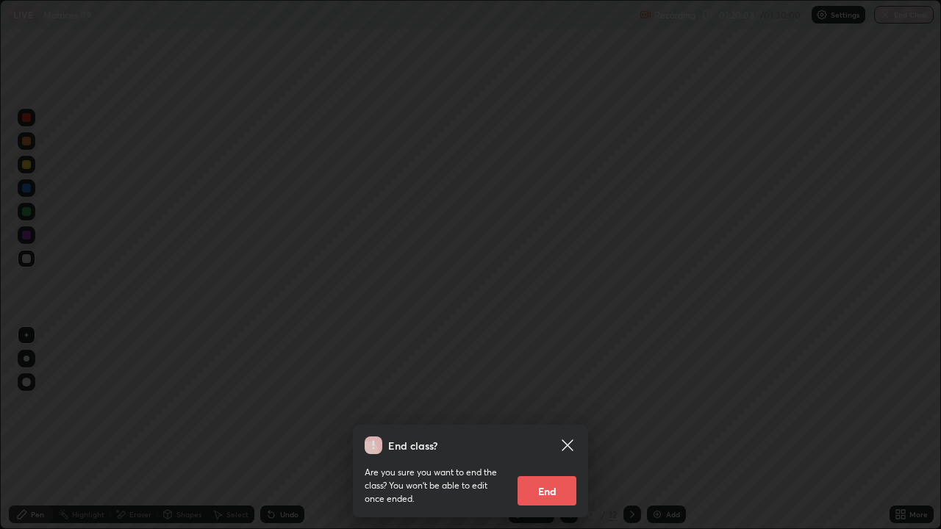
click at [554, 429] on button "End" at bounding box center [546, 490] width 59 height 29
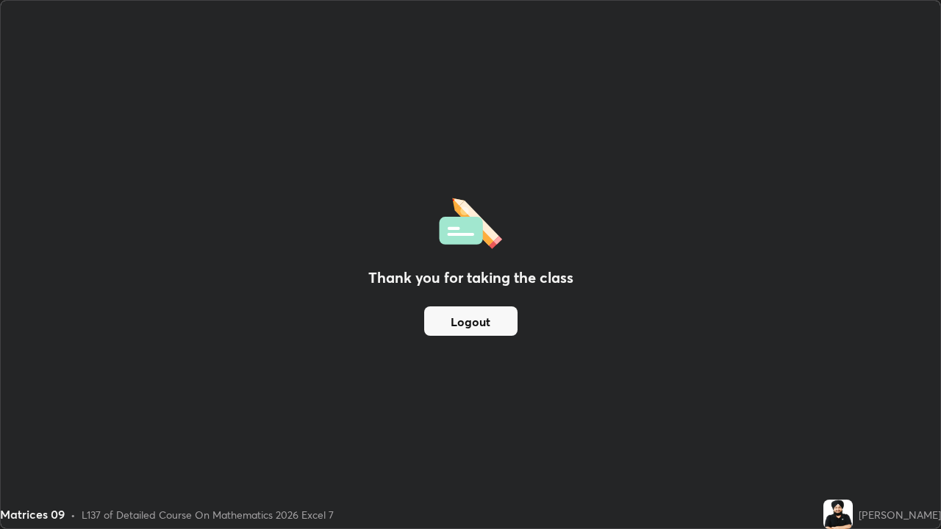
click at [500, 321] on button "Logout" at bounding box center [470, 320] width 93 height 29
click at [503, 323] on button "Logout" at bounding box center [470, 320] width 93 height 29
click at [503, 322] on button "Logout" at bounding box center [470, 320] width 93 height 29
